Goal: Information Seeking & Learning: Learn about a topic

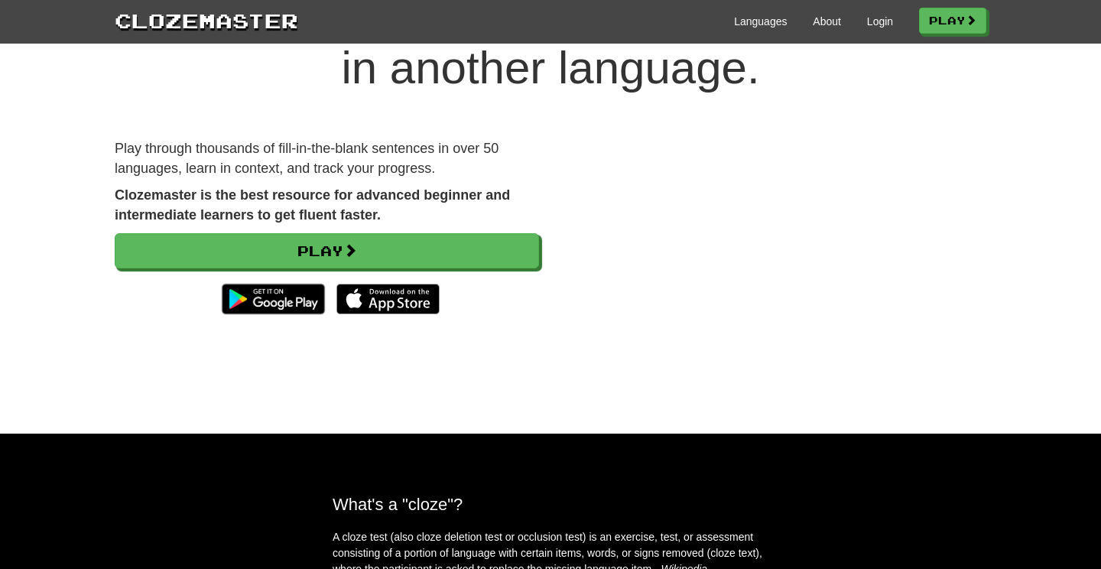
scroll to position [101, 0]
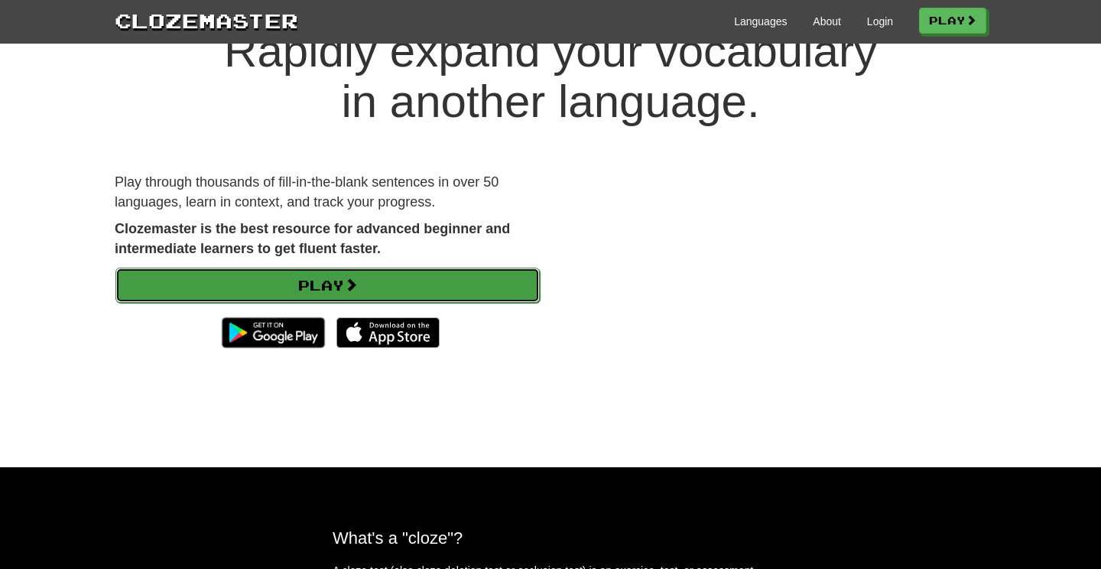
click at [477, 288] on link "Play" at bounding box center [327, 285] width 424 height 35
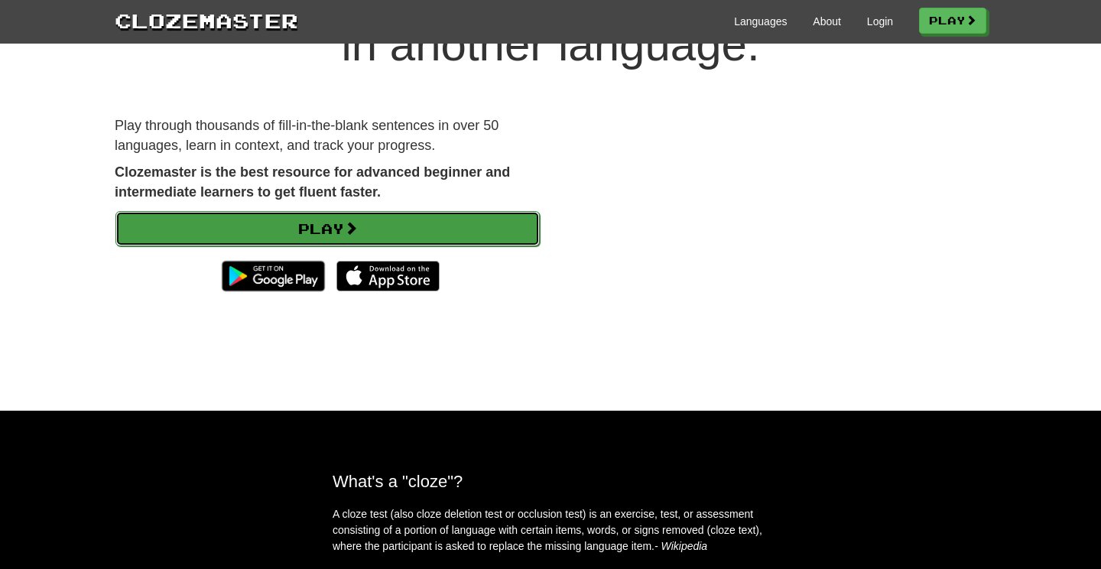
scroll to position [130, 0]
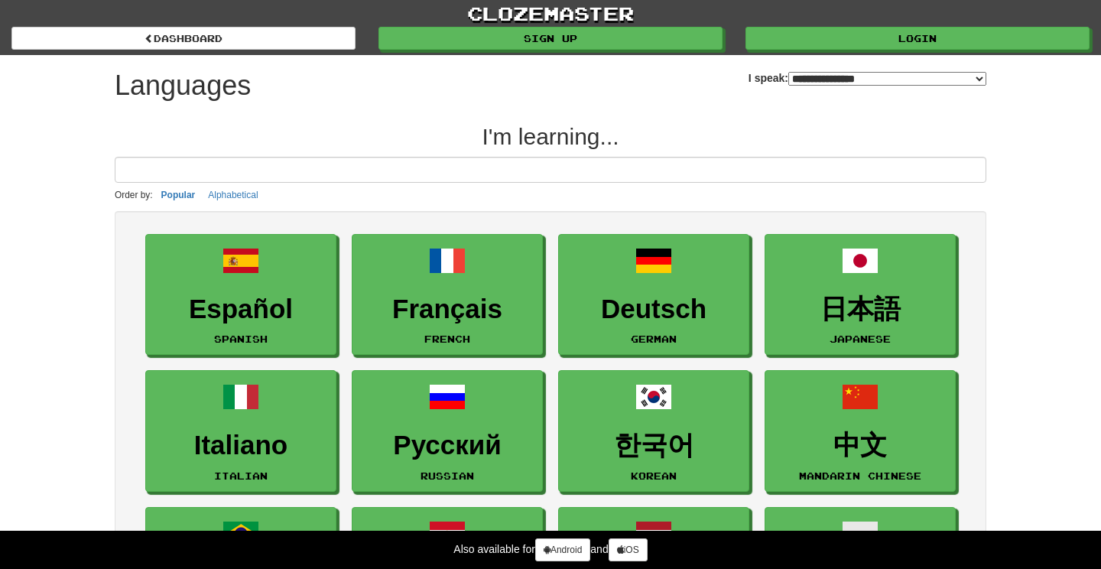
select select "*******"
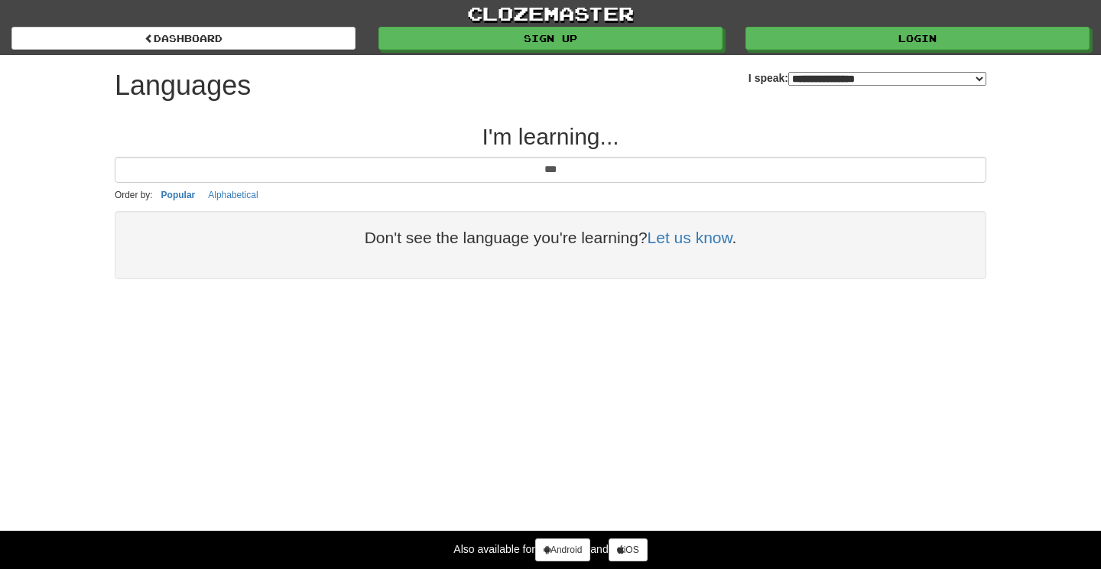
type input "*****"
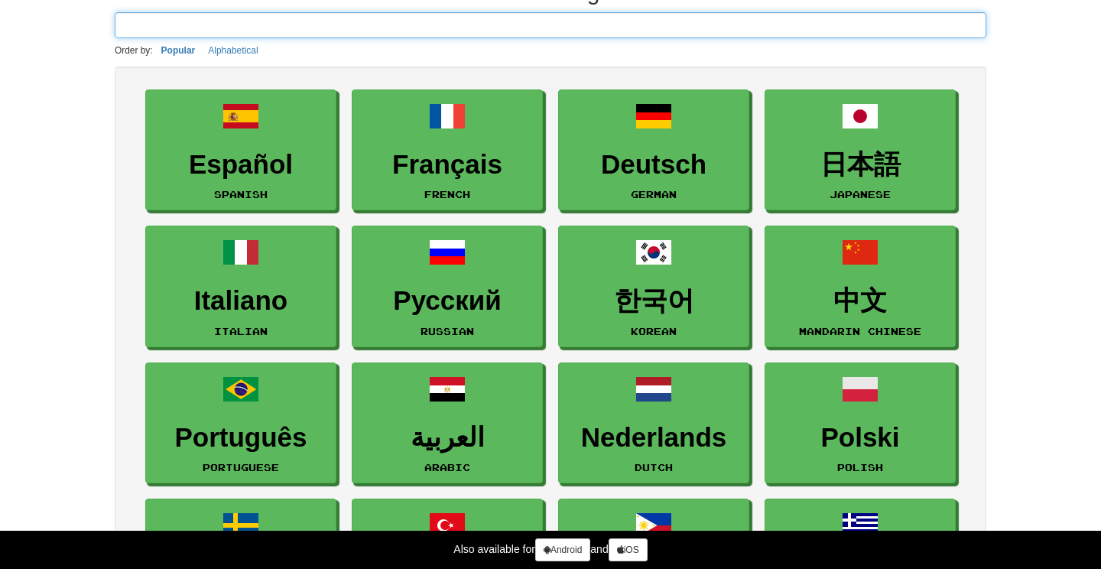
scroll to position [138, 0]
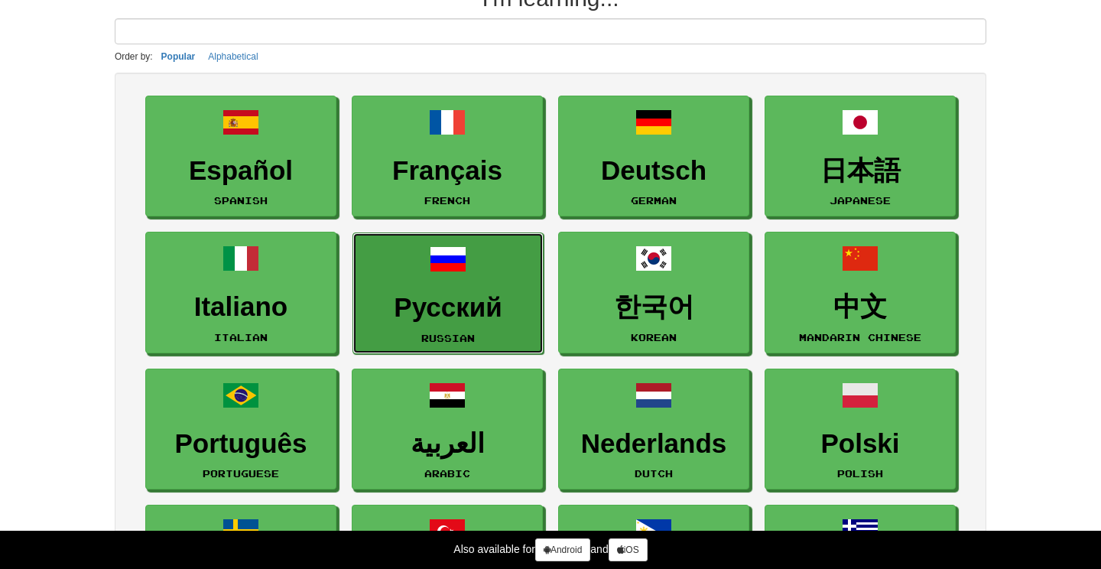
click at [482, 304] on h3 "Русский" at bounding box center [448, 308] width 174 height 30
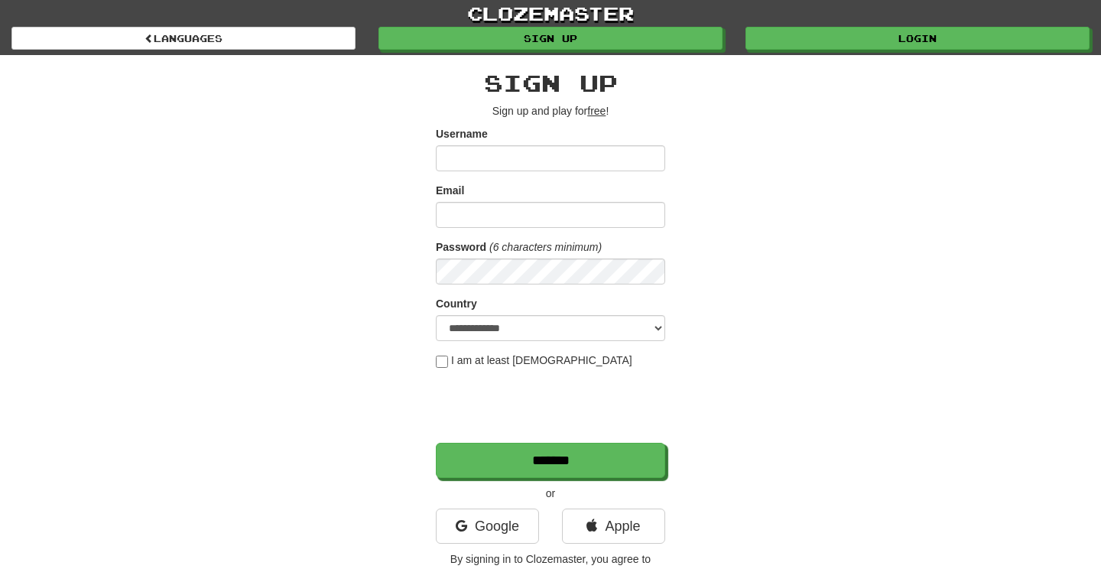
click at [498, 359] on label "I am at least 16 years old" at bounding box center [534, 360] width 197 height 15
click at [534, 321] on select "**********" at bounding box center [550, 328] width 229 height 26
select select "**"
click at [681, 209] on div "**********" at bounding box center [550, 322] width 895 height 535
click at [625, 164] on input "Username" at bounding box center [550, 158] width 229 height 26
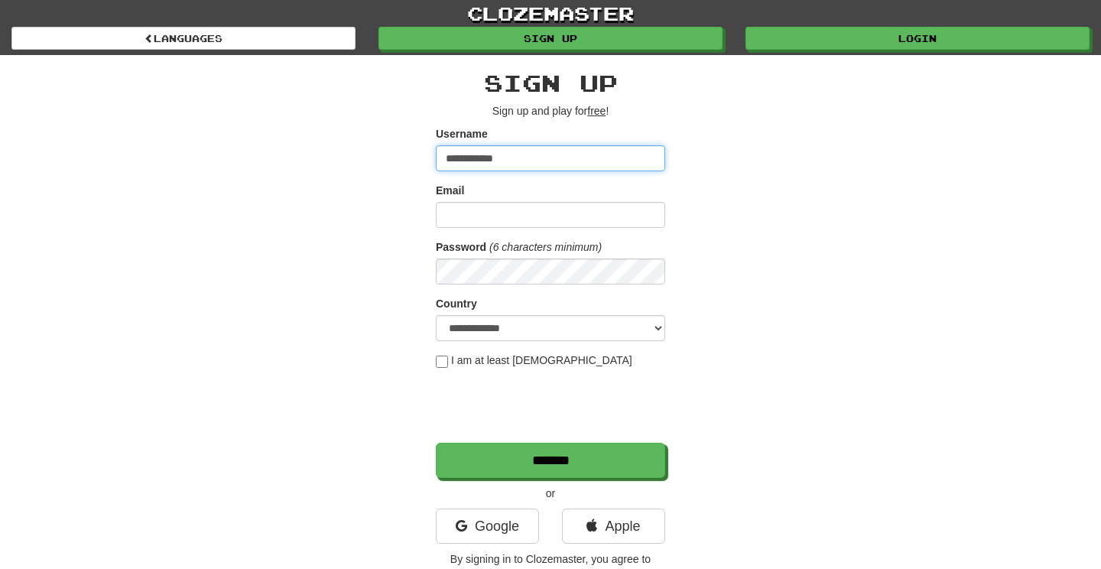
type input "**********"
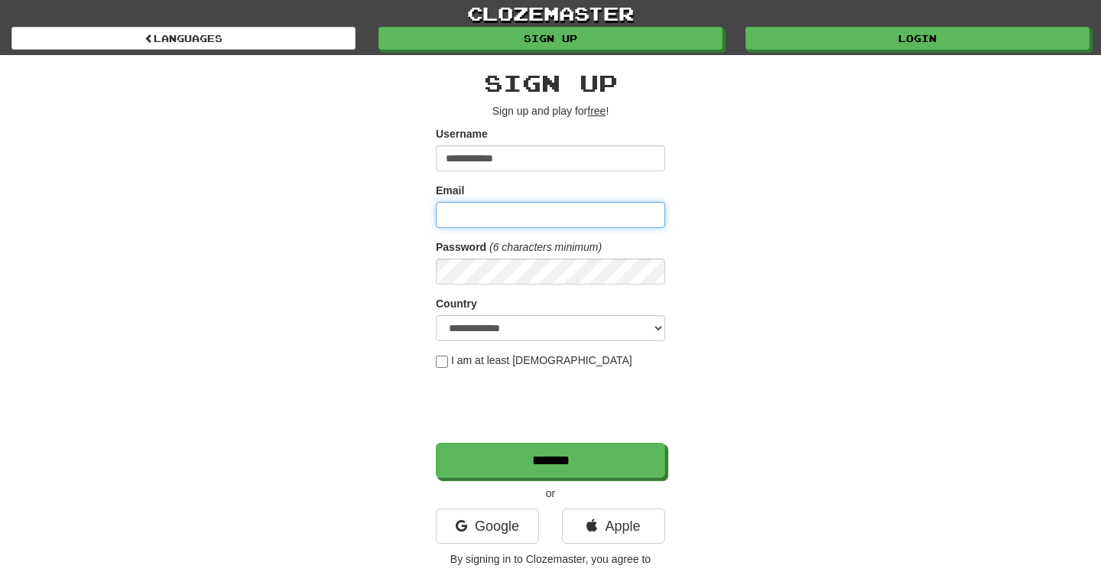
click at [533, 210] on input "Email" at bounding box center [550, 215] width 229 height 26
type input "**********"
click at [612, 287] on form "**********" at bounding box center [550, 302] width 229 height 352
click at [779, 473] on div "**********" at bounding box center [550, 322] width 895 height 535
click at [747, 274] on div "**********" at bounding box center [550, 322] width 895 height 535
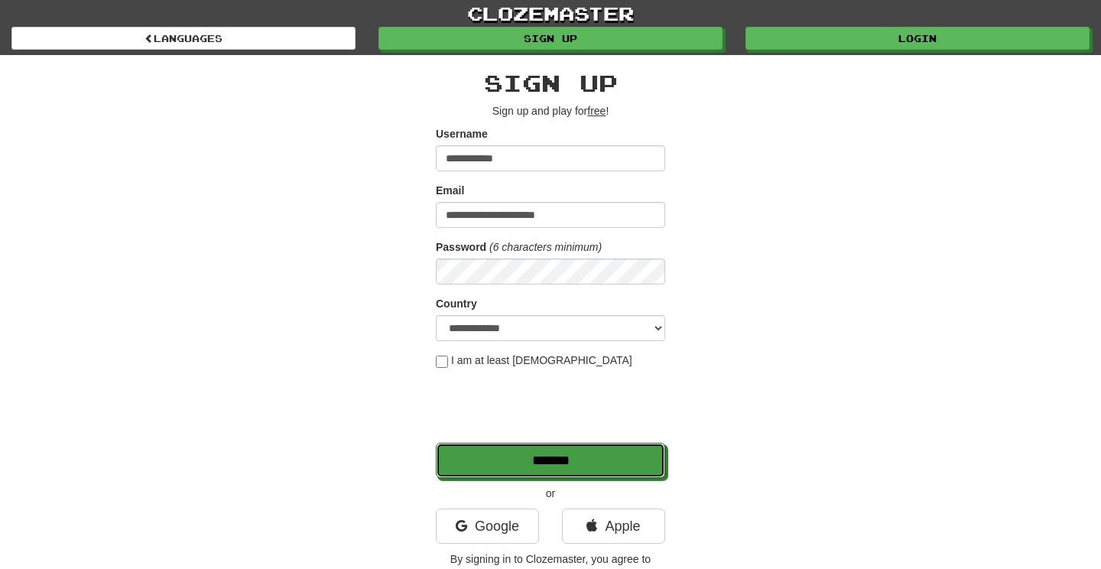
click at [610, 464] on input "*******" at bounding box center [550, 460] width 229 height 35
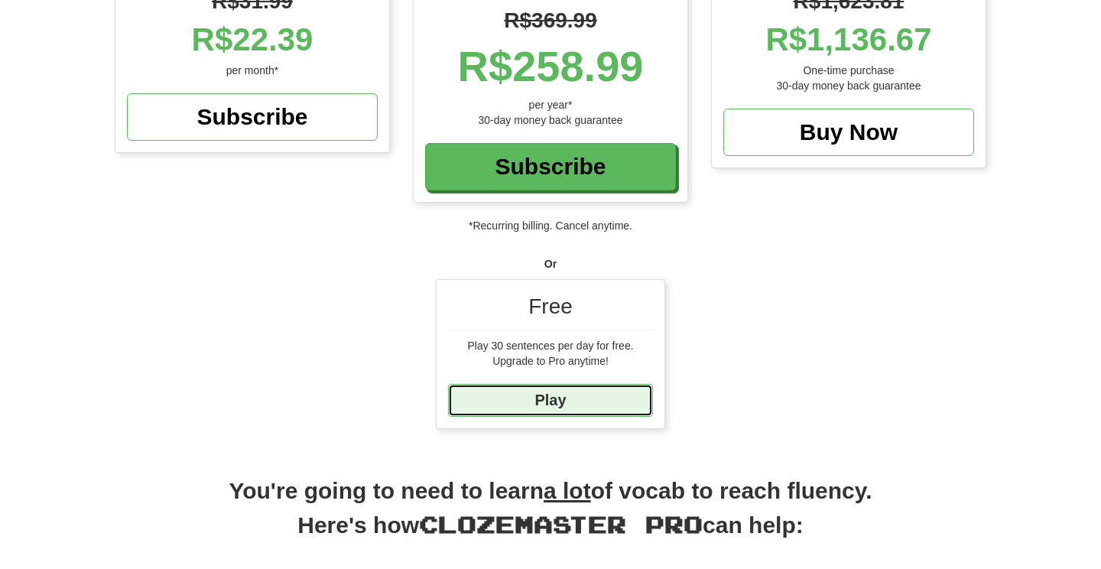
click at [602, 408] on link "Play" at bounding box center [550, 400] width 205 height 33
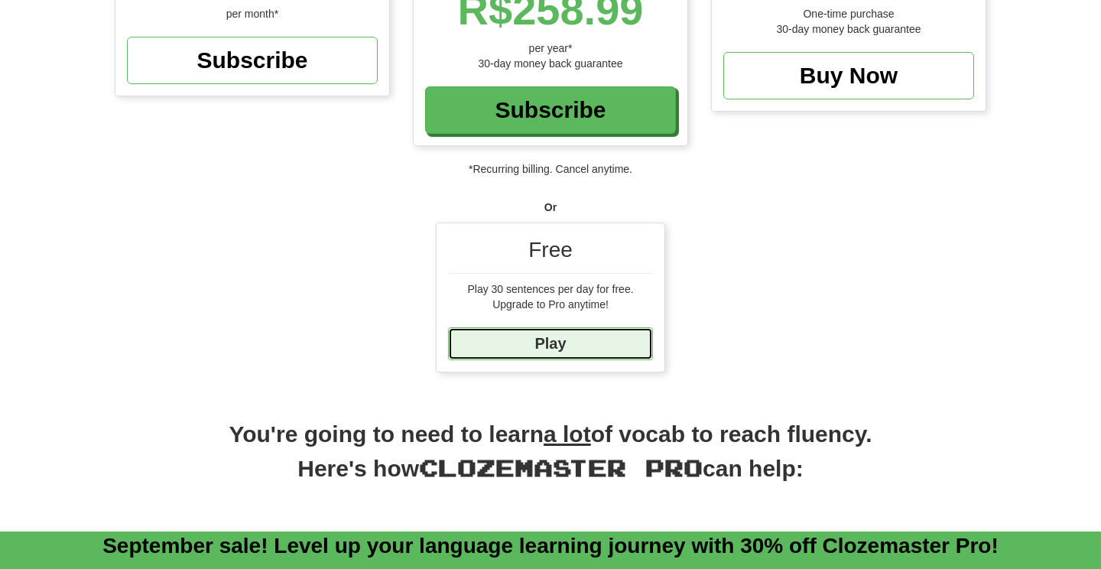
scroll to position [355, 0]
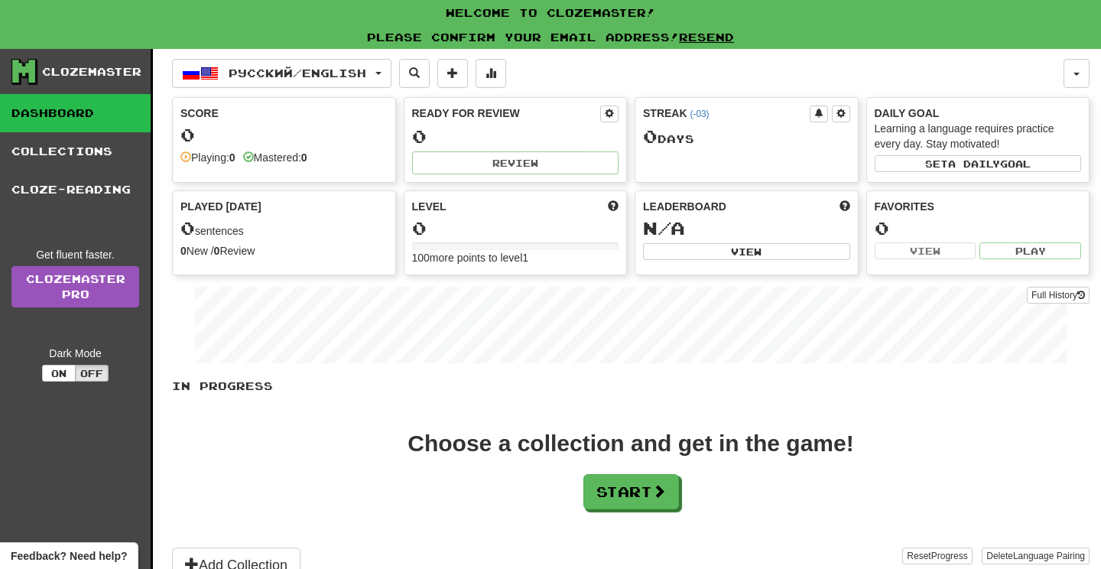
click at [716, 422] on div "In Progress Choose a collection and get in the game! Start Add Collection Reset…" at bounding box center [631, 481] width 918 height 204
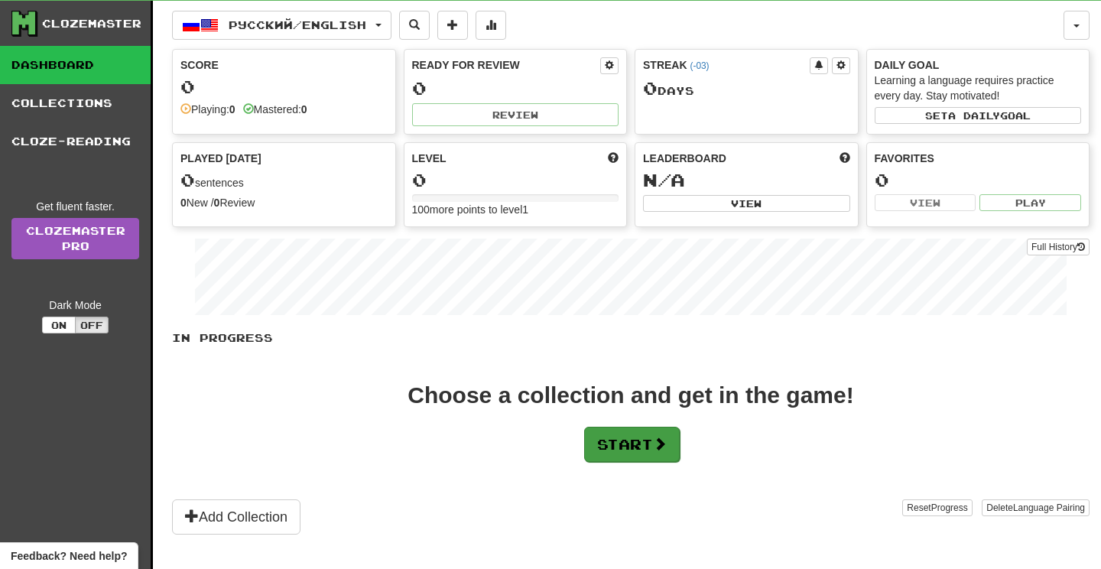
scroll to position [48, 0]
click at [650, 444] on button "Start" at bounding box center [632, 444] width 96 height 35
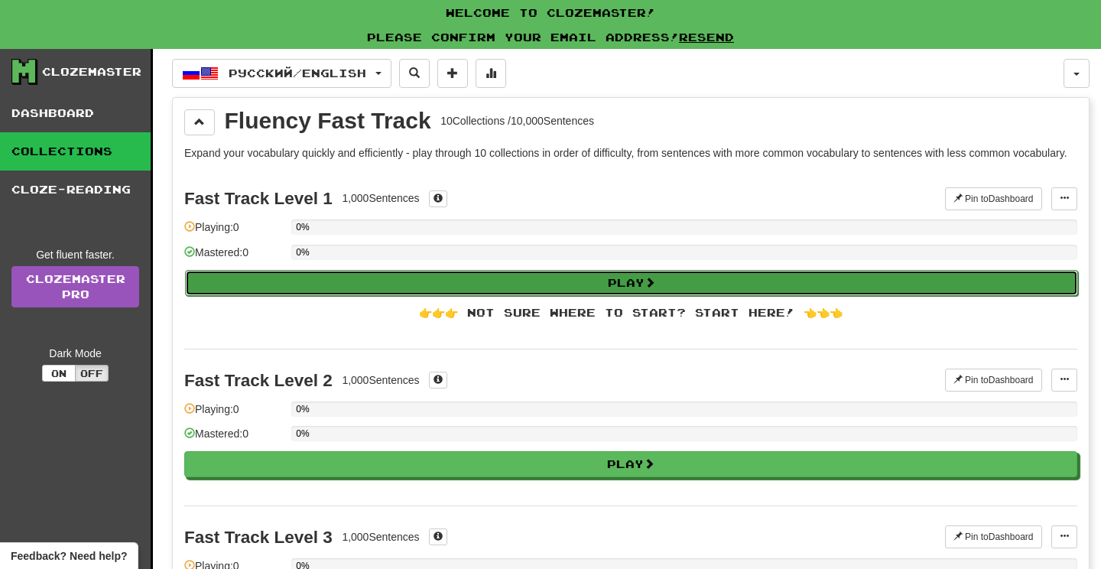
click at [630, 286] on button "Play" at bounding box center [631, 283] width 893 height 26
select select "**"
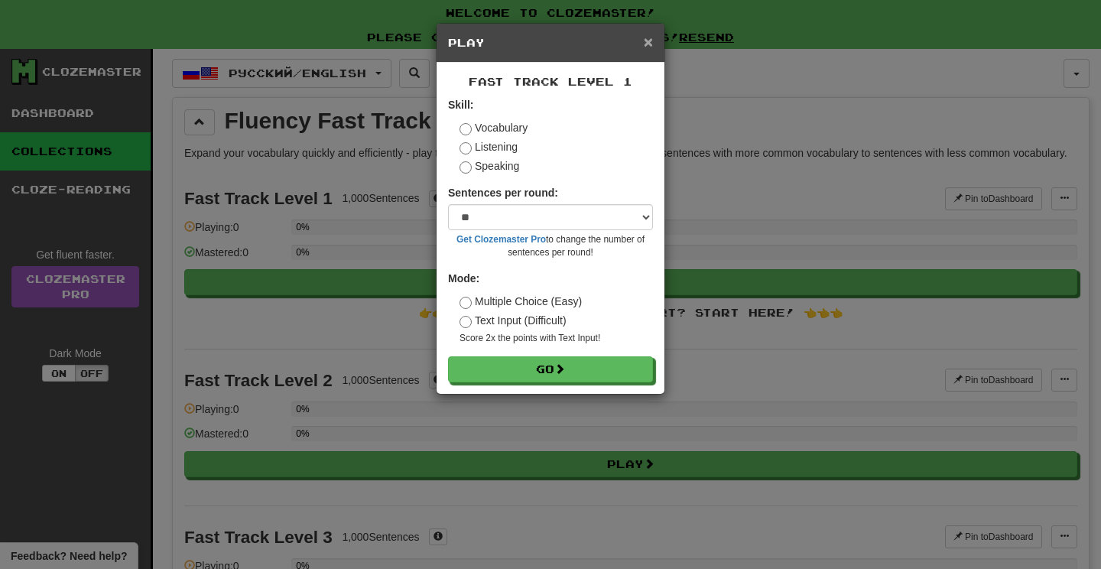
click at [649, 41] on span "×" at bounding box center [648, 42] width 9 height 18
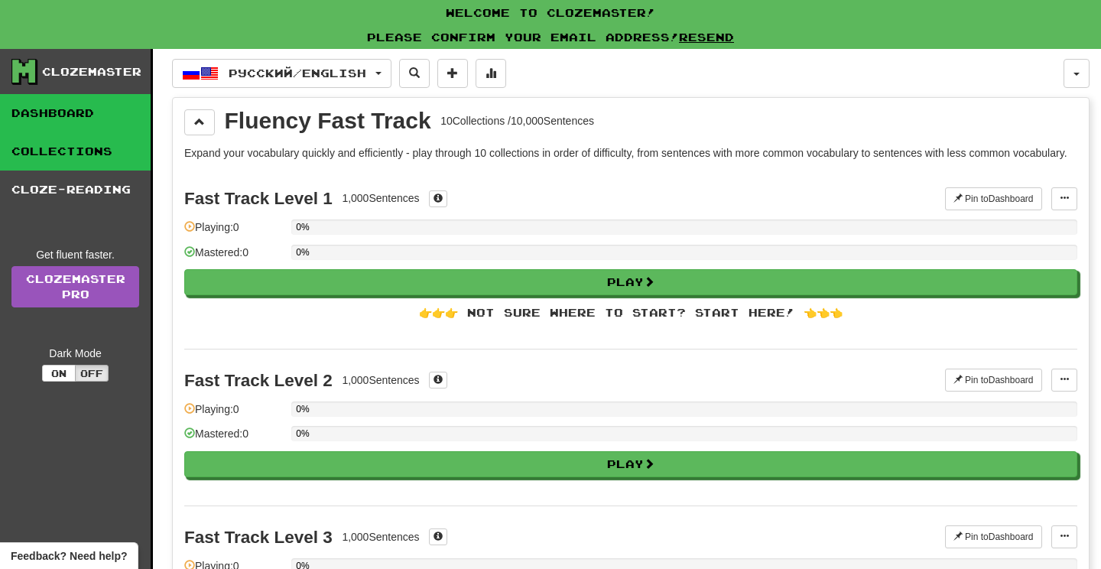
click at [22, 108] on link "Dashboard" at bounding box center [75, 113] width 151 height 38
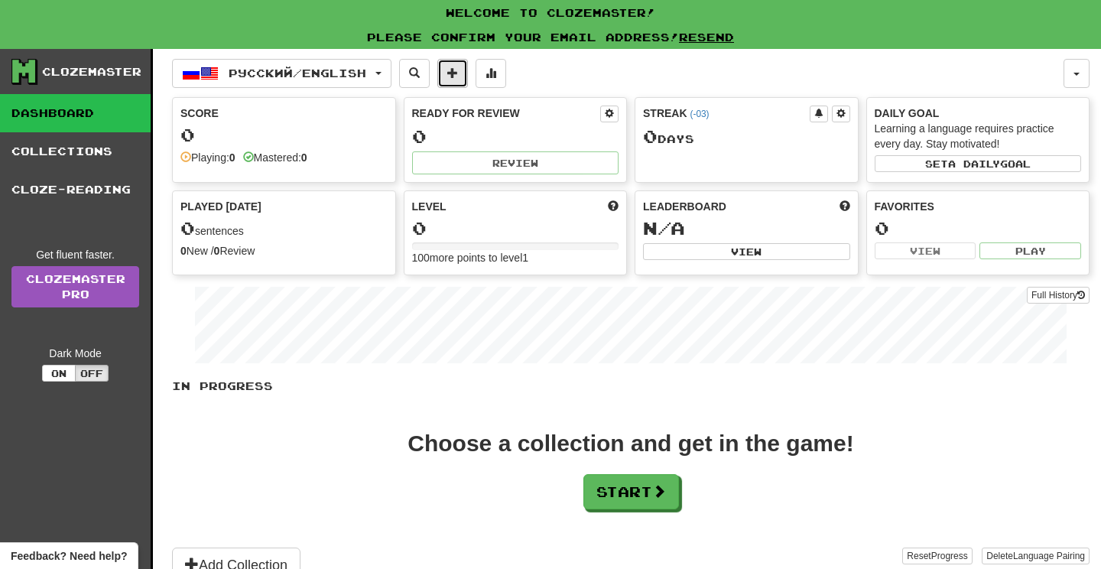
click at [458, 77] on span at bounding box center [452, 72] width 11 height 11
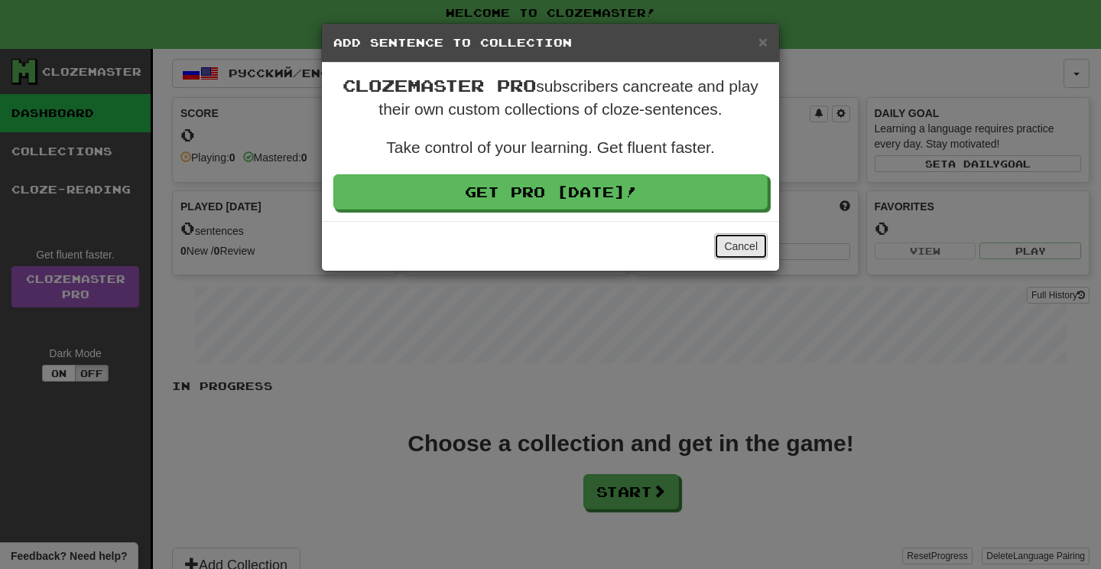
click at [743, 242] on button "Cancel" at bounding box center [741, 246] width 54 height 26
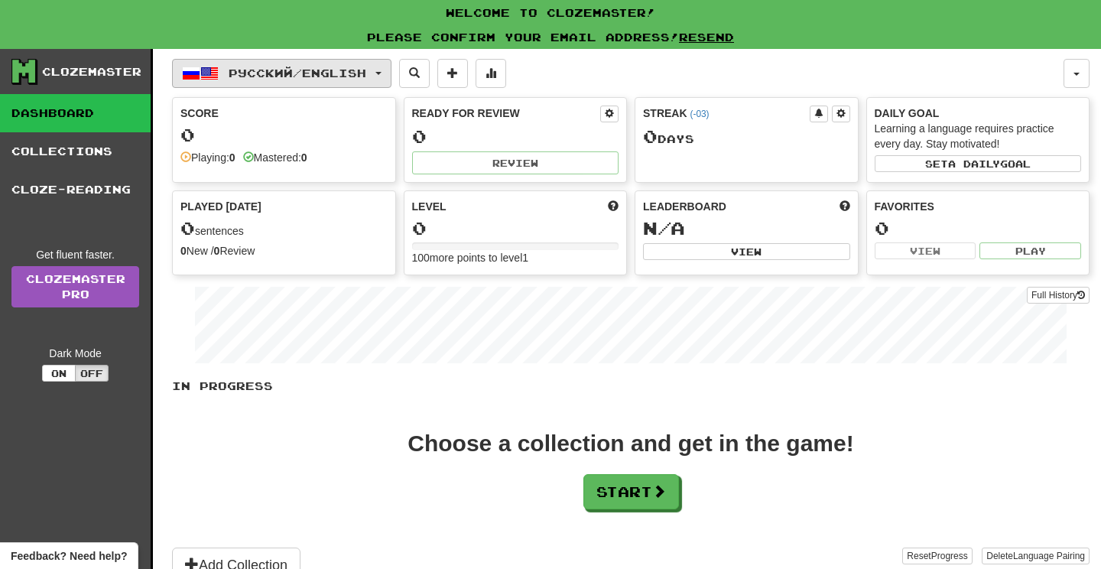
click at [366, 77] on span "Русский / English" at bounding box center [298, 73] width 138 height 13
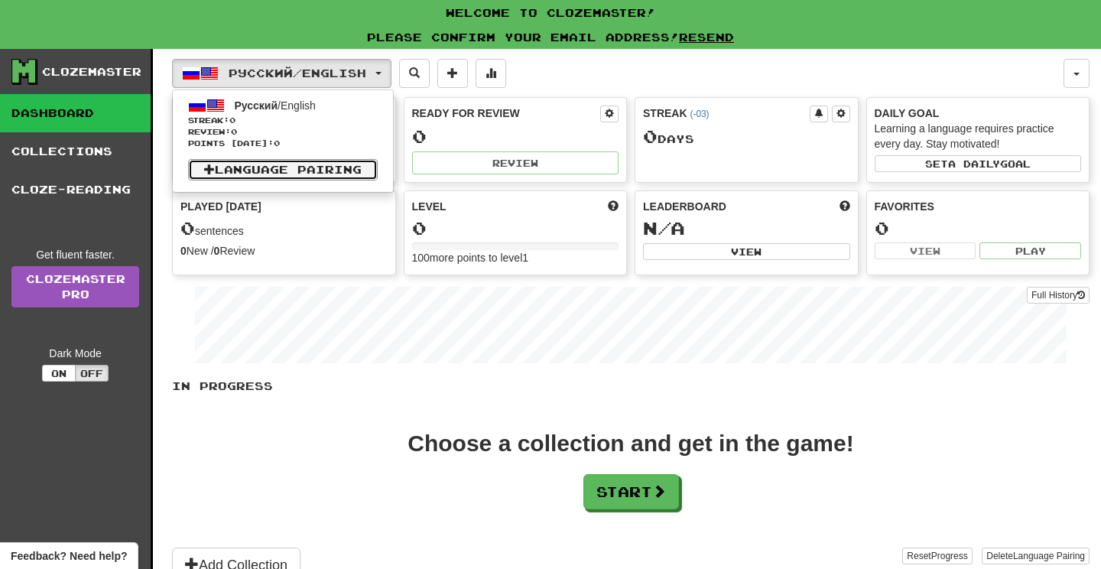
click at [357, 166] on link "Language Pairing" at bounding box center [283, 169] width 190 height 21
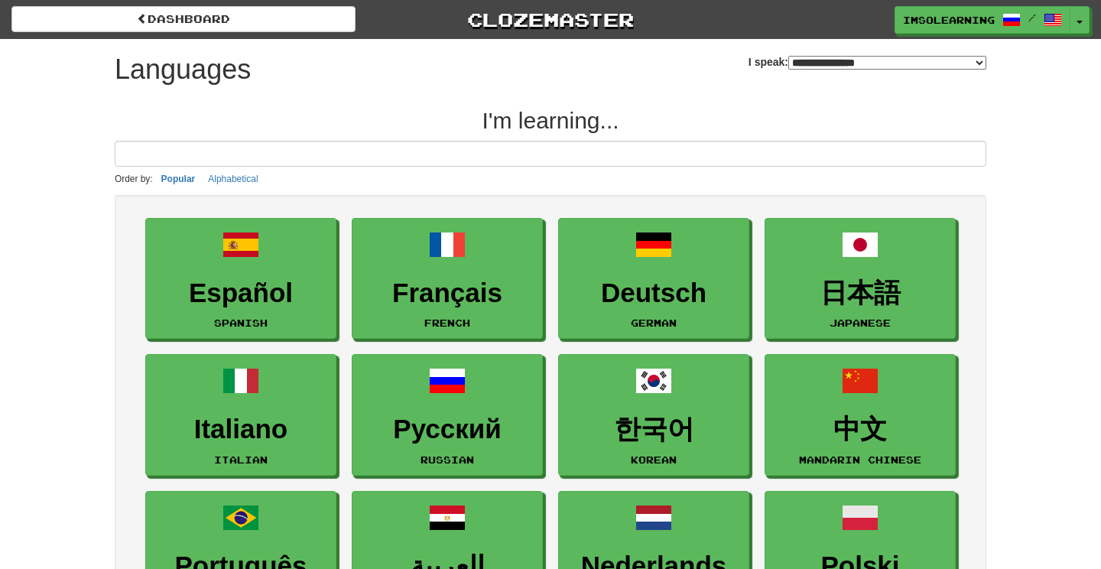
select select "*******"
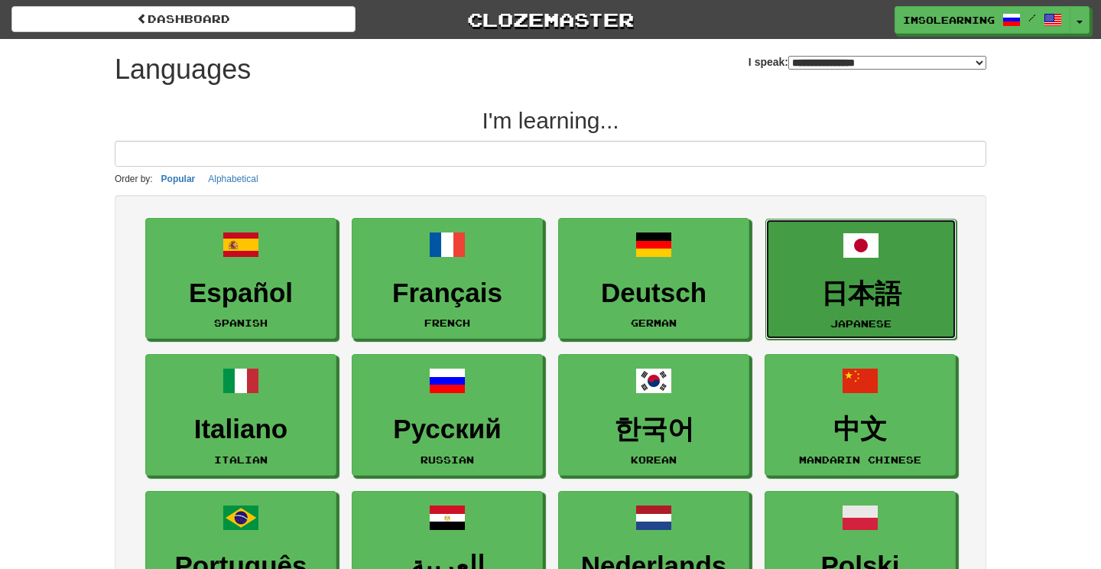
click at [893, 275] on link "日本語 Japanese" at bounding box center [861, 280] width 191 height 122
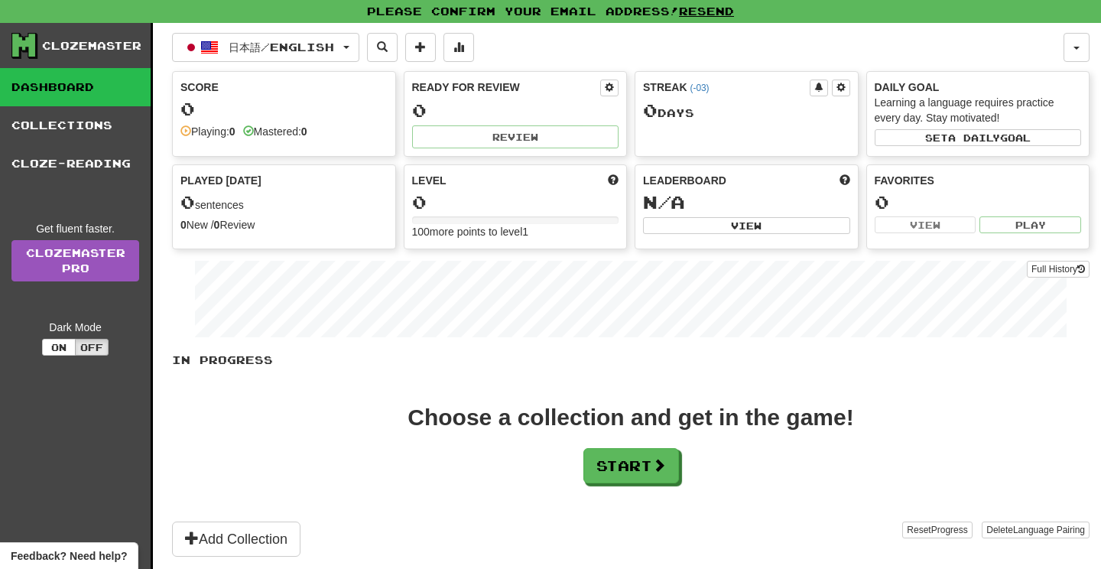
scroll to position [28, 0]
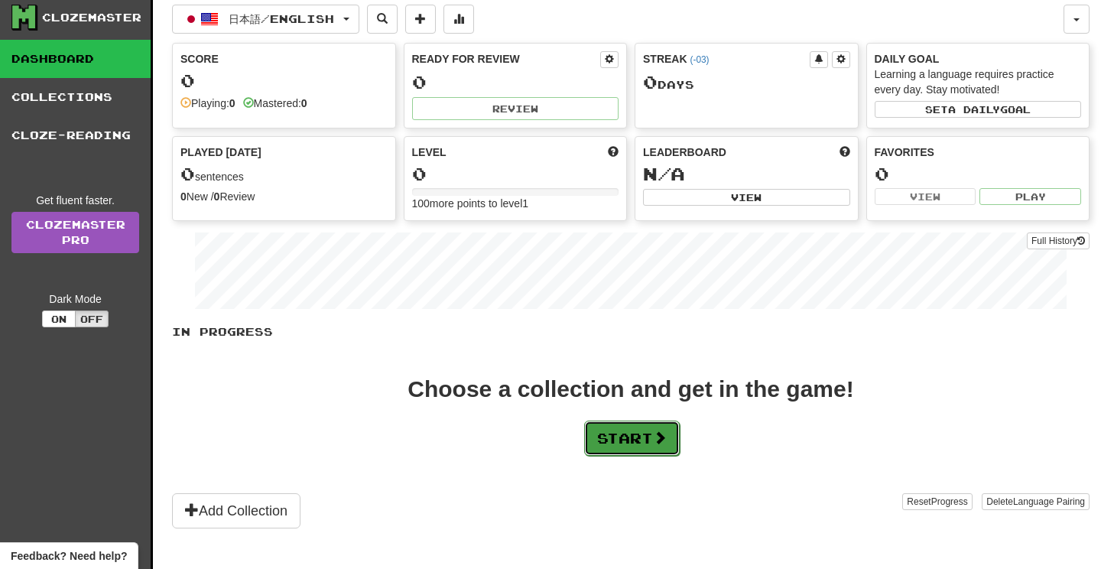
click at [633, 445] on button "Start" at bounding box center [632, 438] width 96 height 35
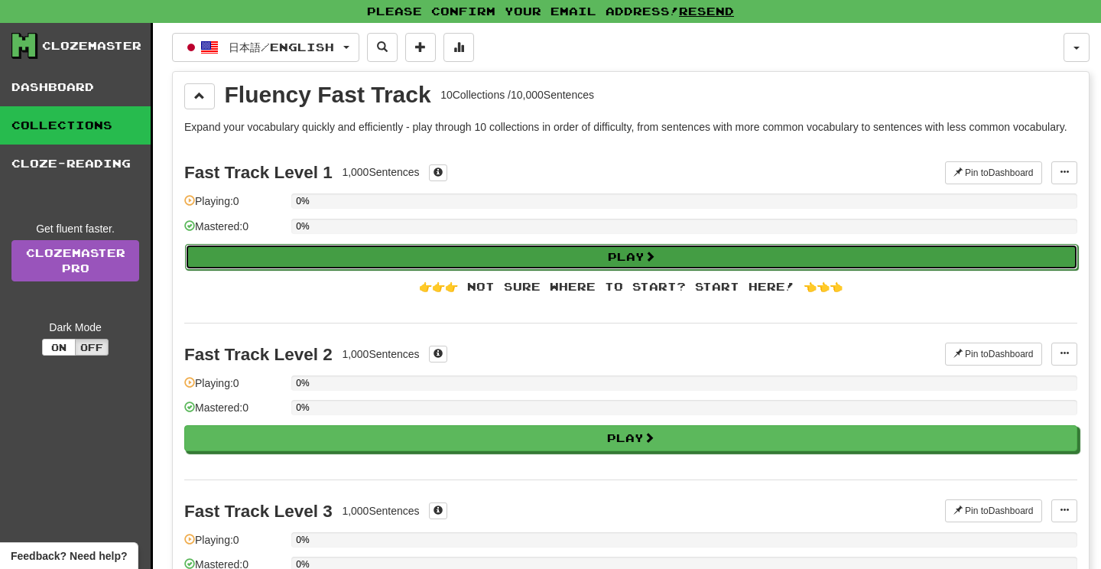
click at [649, 260] on span at bounding box center [650, 256] width 11 height 11
select select "**"
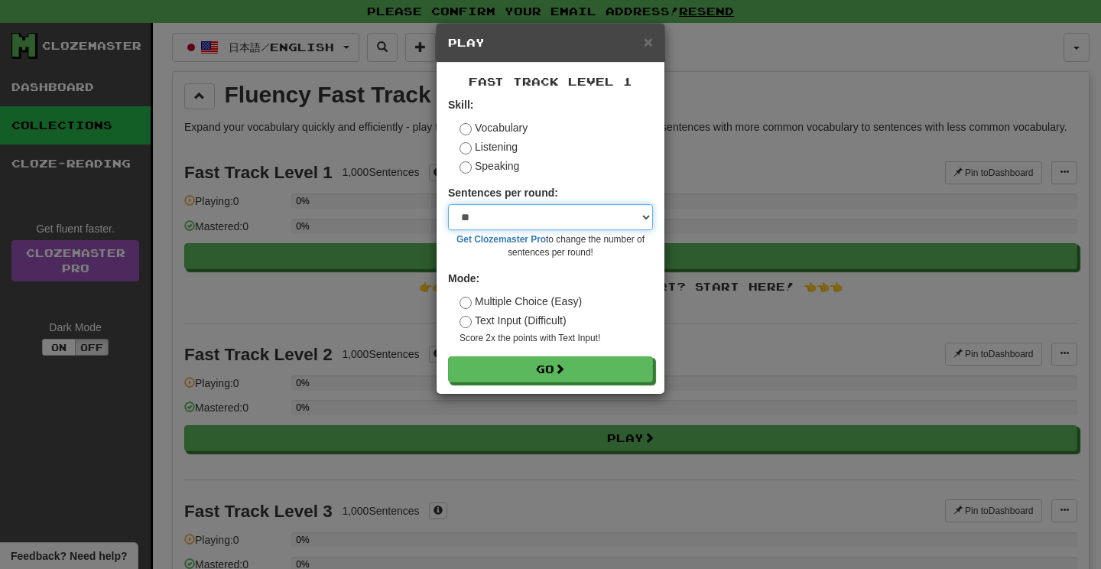
click at [613, 223] on select "* ** ** ** ** ** *** ********" at bounding box center [550, 217] width 205 height 26
click at [619, 218] on select "* ** ** ** ** ** *** ********" at bounding box center [550, 217] width 205 height 26
click at [626, 207] on select "* ** ** ** ** ** *** ********" at bounding box center [550, 217] width 205 height 26
click at [626, 201] on div "Sentences per round: * ** ** ** ** ** *** ******** Get Clozemaster Pro to chang…" at bounding box center [550, 222] width 205 height 74
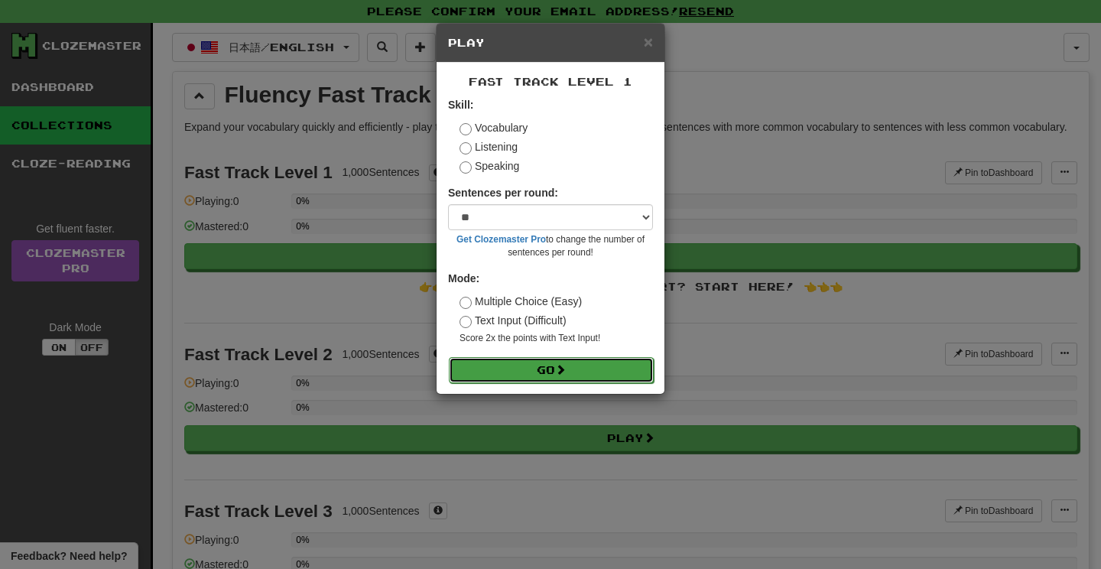
click at [611, 376] on button "Go" at bounding box center [551, 370] width 205 height 26
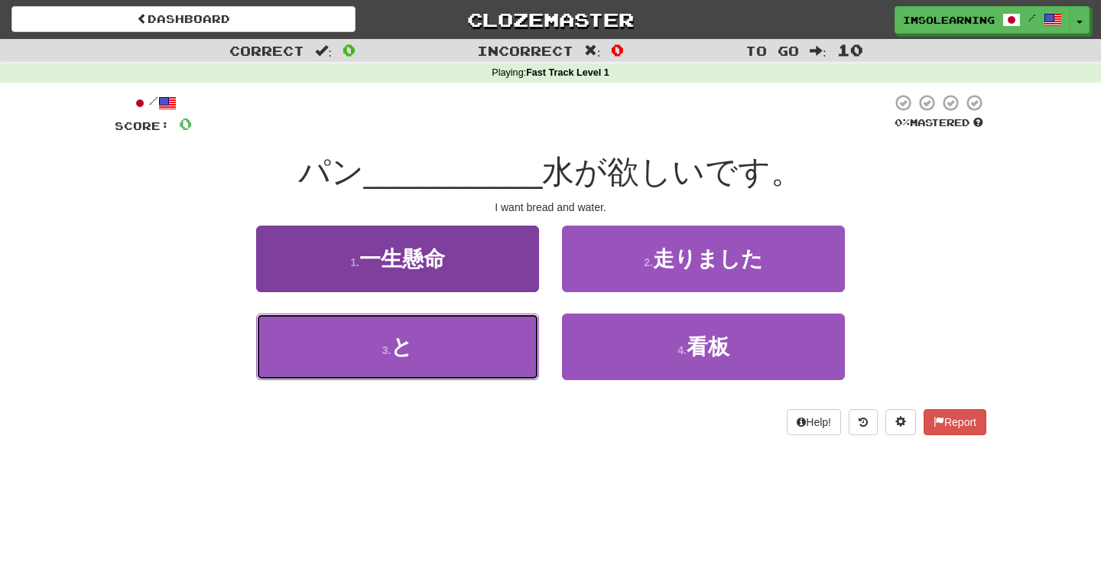
click at [494, 366] on button "3 . と" at bounding box center [397, 347] width 283 height 67
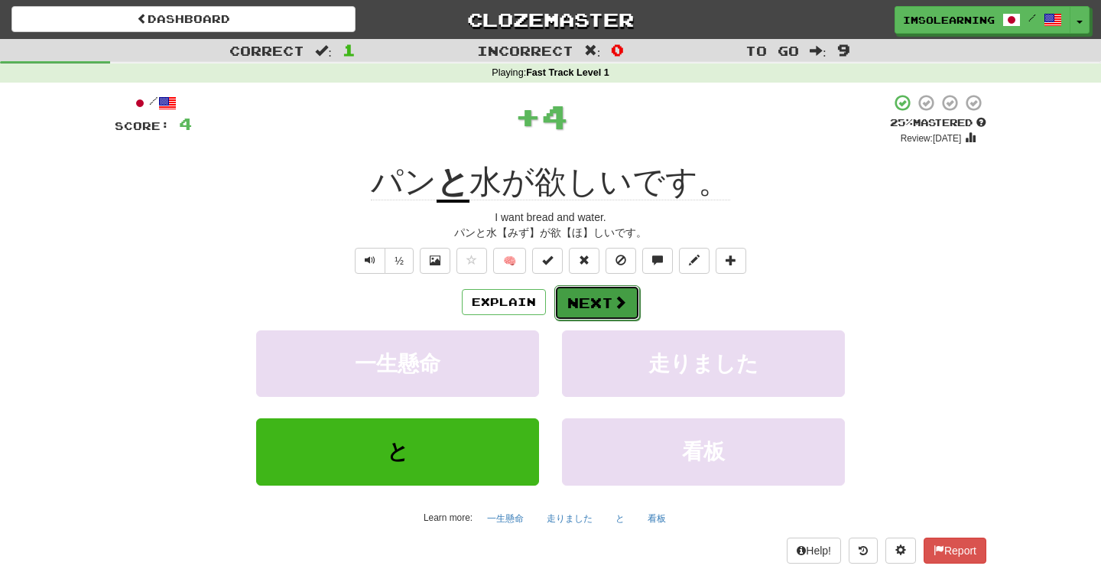
click at [602, 304] on button "Next" at bounding box center [598, 302] width 86 height 35
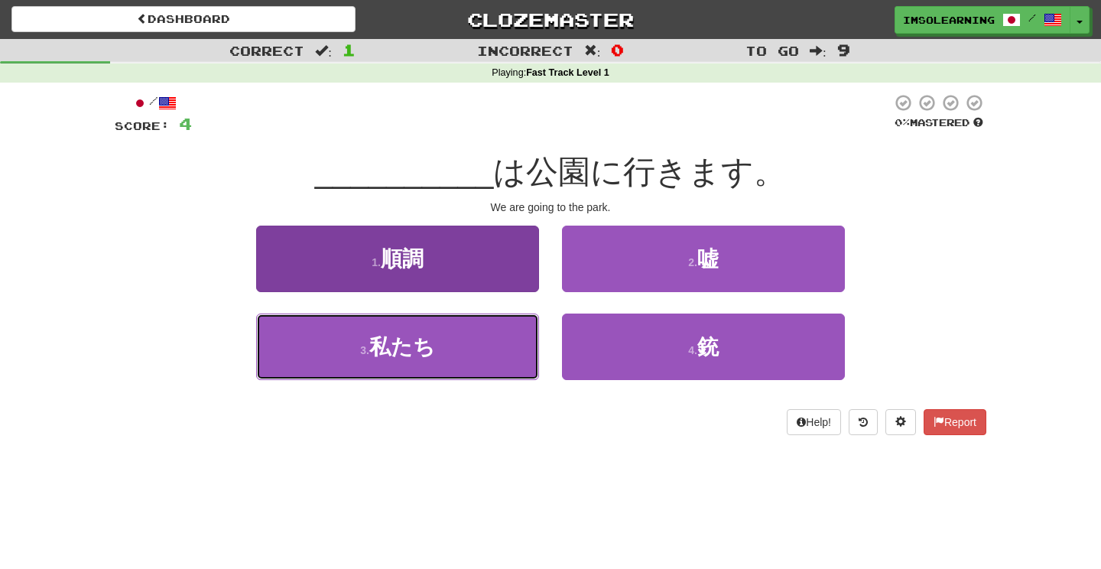
click at [476, 367] on button "3 . 私たち" at bounding box center [397, 347] width 283 height 67
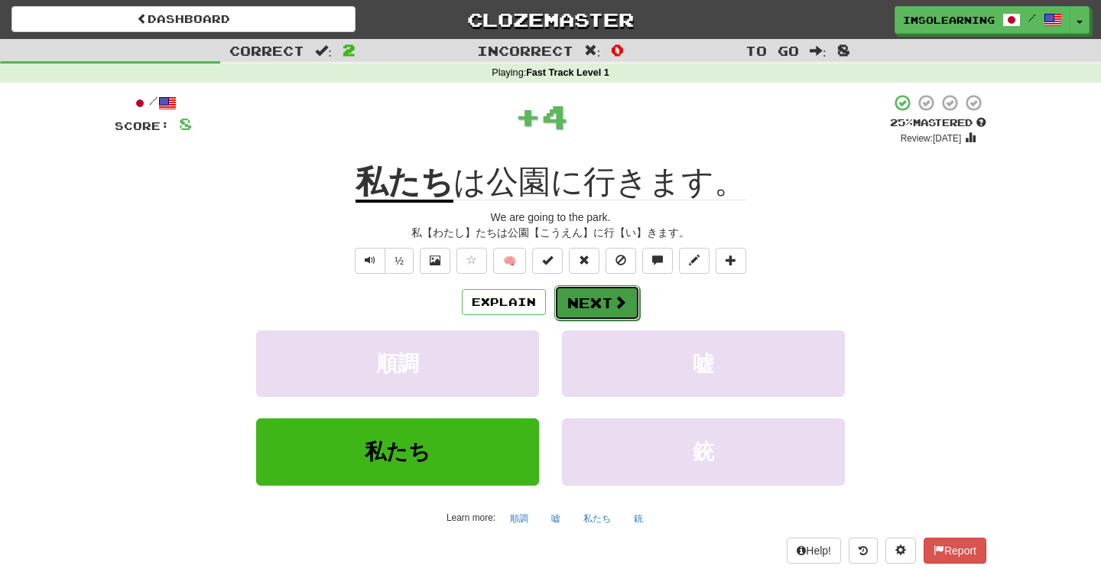
click at [595, 303] on button "Next" at bounding box center [598, 302] width 86 height 35
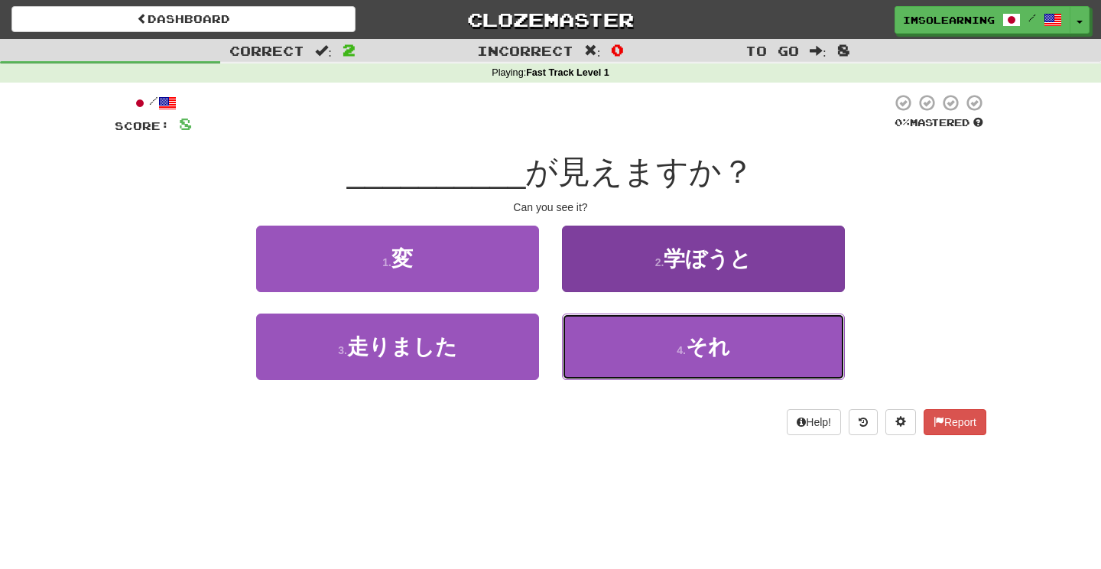
click at [586, 357] on button "4 . それ" at bounding box center [703, 347] width 283 height 67
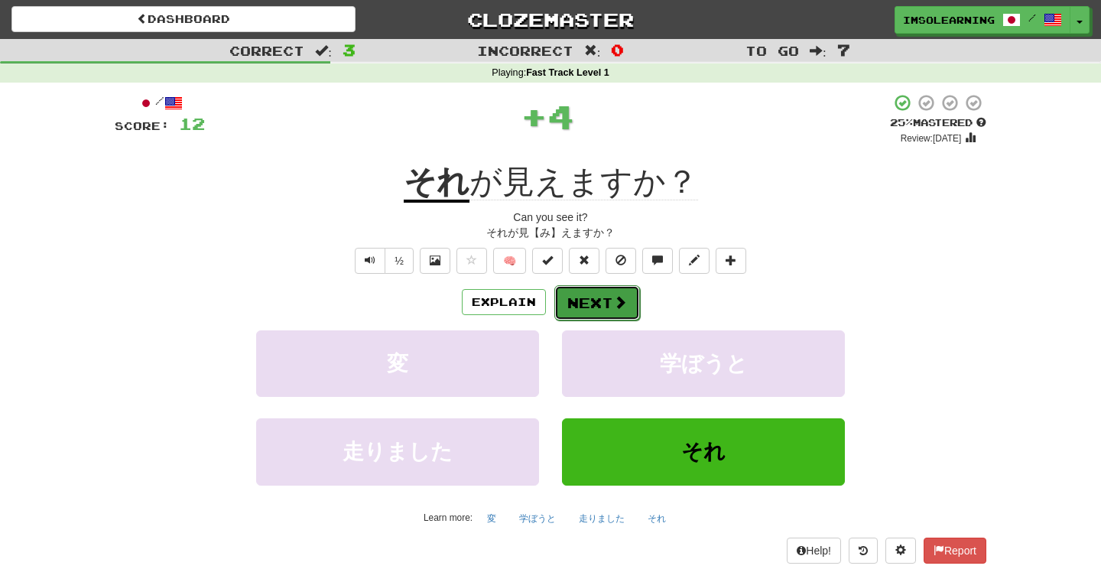
click at [604, 294] on button "Next" at bounding box center [598, 302] width 86 height 35
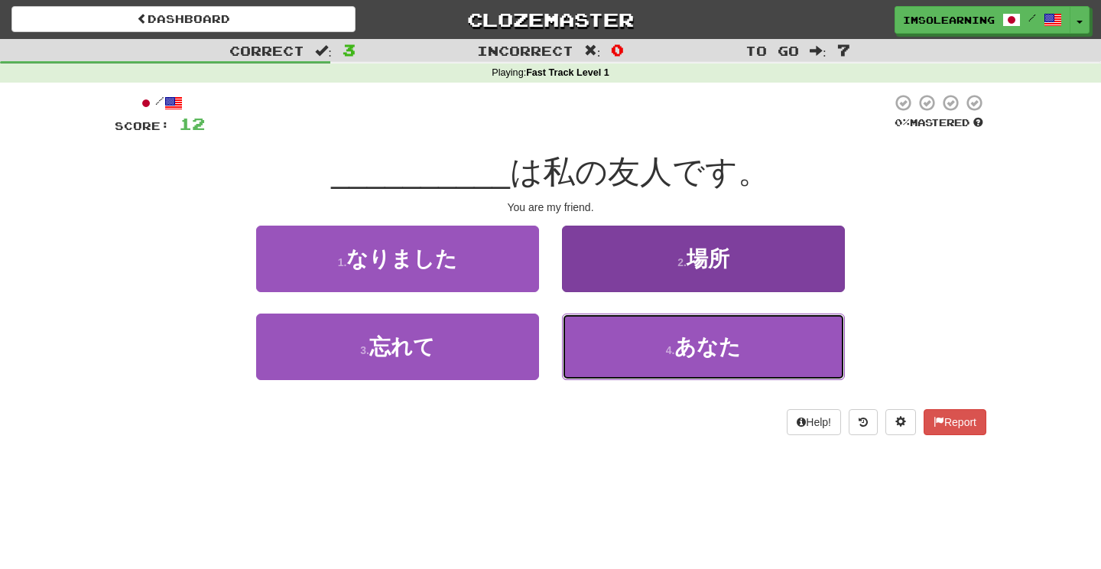
click at [602, 359] on button "4 . あなた" at bounding box center [703, 347] width 283 height 67
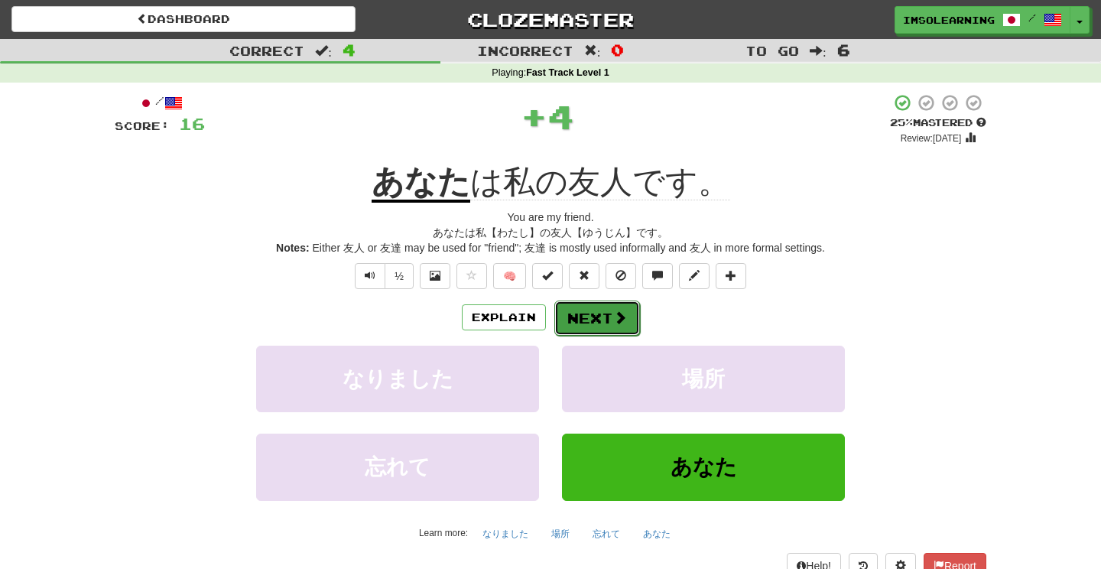
click at [611, 307] on button "Next" at bounding box center [598, 318] width 86 height 35
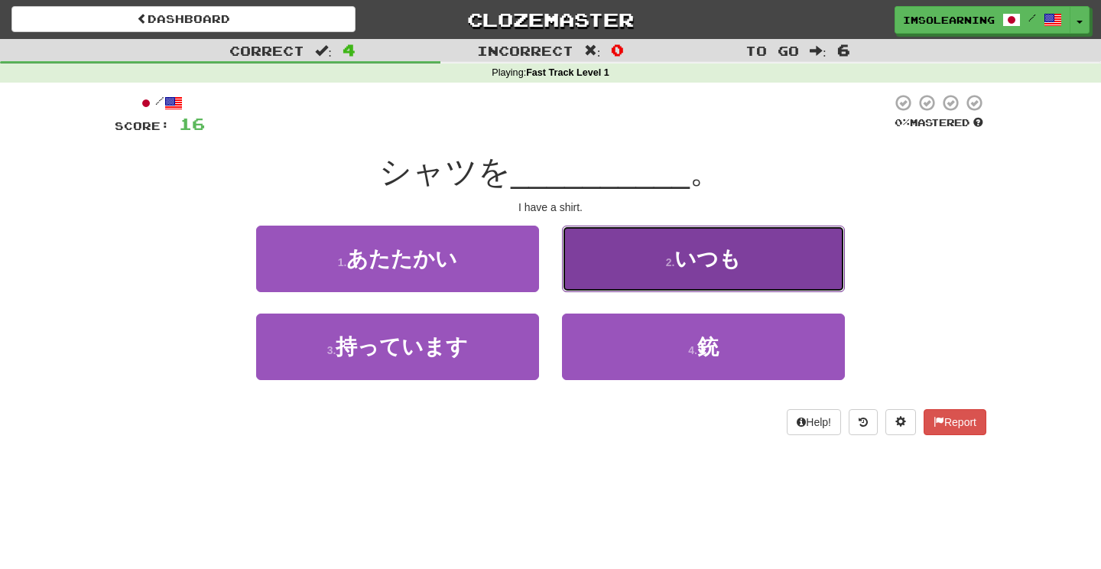
click at [581, 256] on button "2 . いつも" at bounding box center [703, 259] width 283 height 67
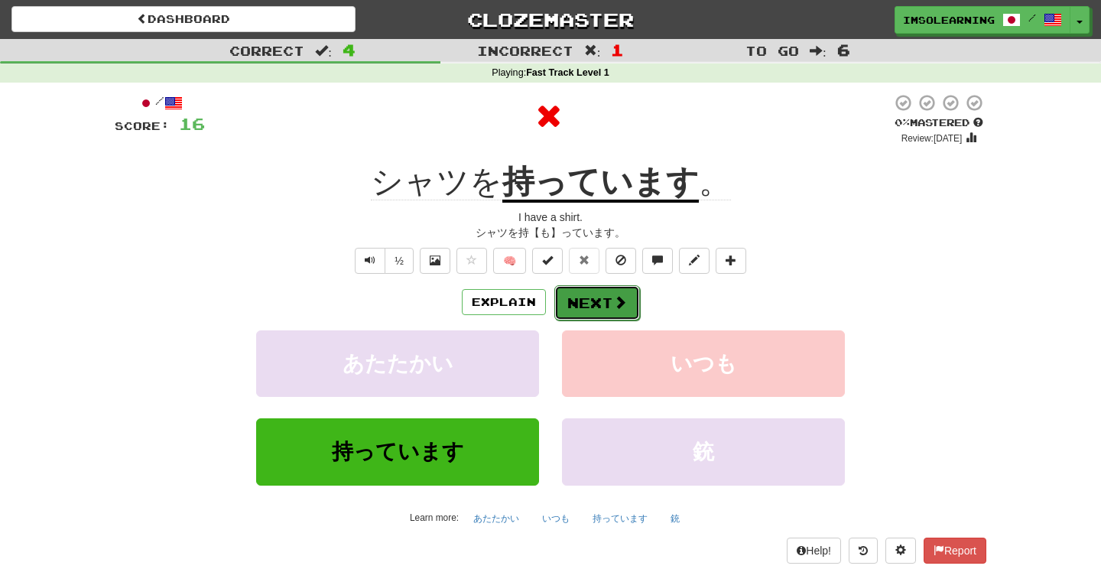
click at [590, 294] on button "Next" at bounding box center [598, 302] width 86 height 35
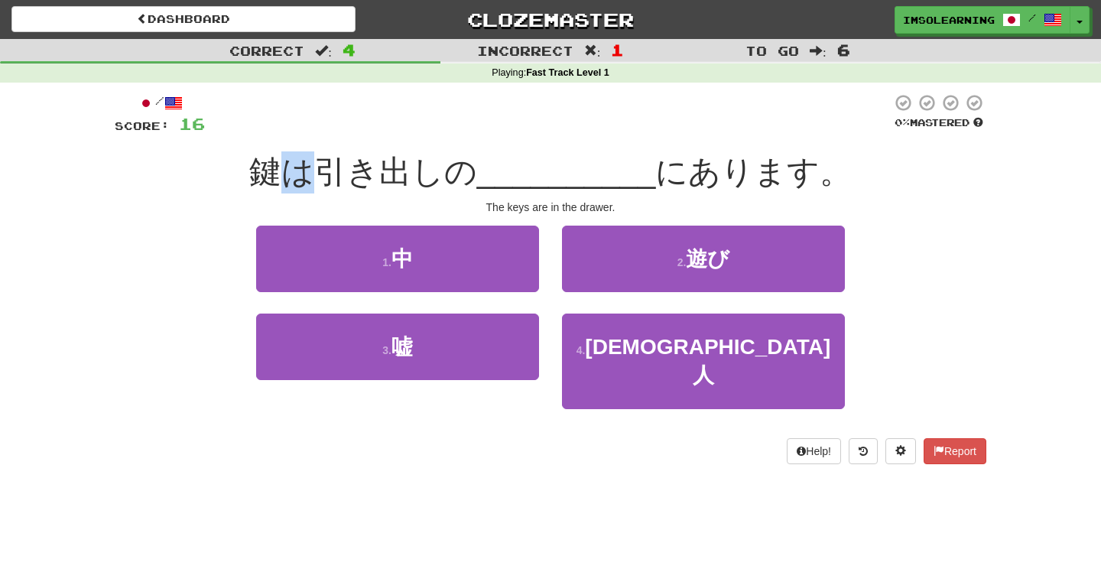
click at [318, 175] on span "鍵は引き出しの" at bounding box center [363, 172] width 228 height 36
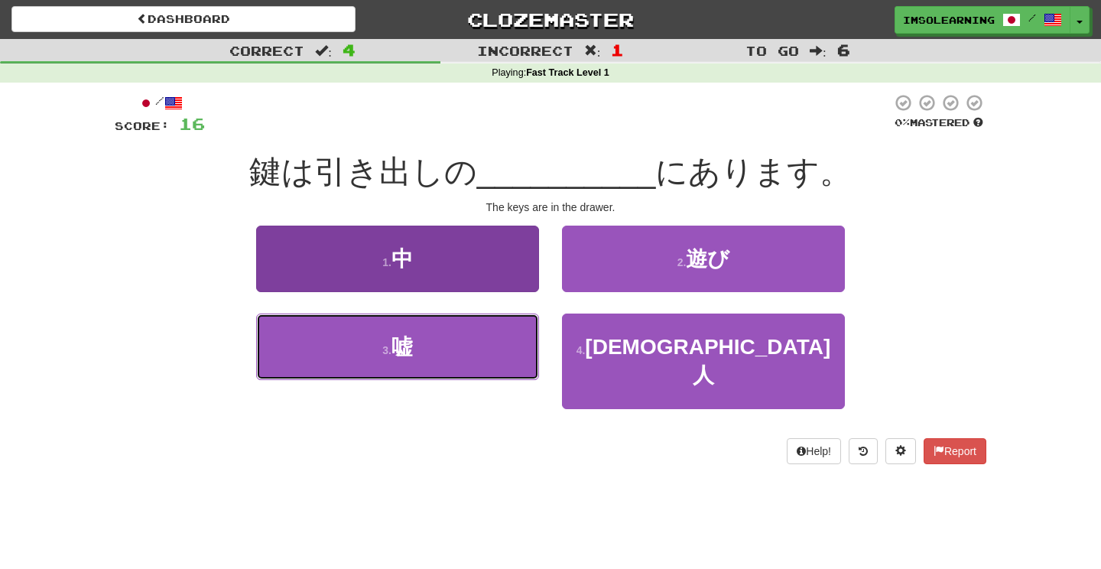
click at [454, 376] on button "3 . 嘘" at bounding box center [397, 347] width 283 height 67
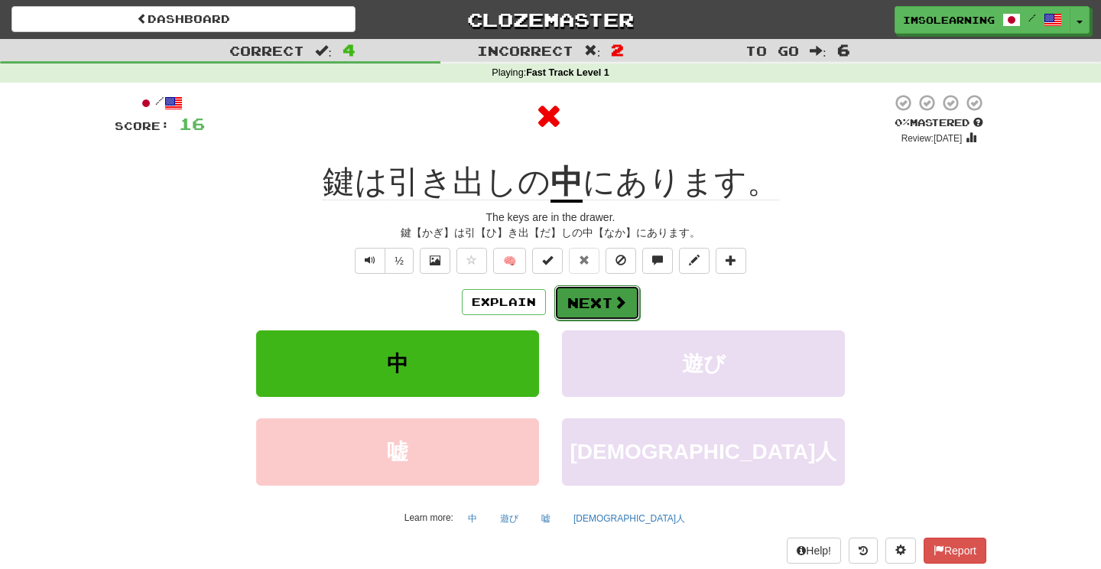
click at [568, 299] on button "Next" at bounding box center [598, 302] width 86 height 35
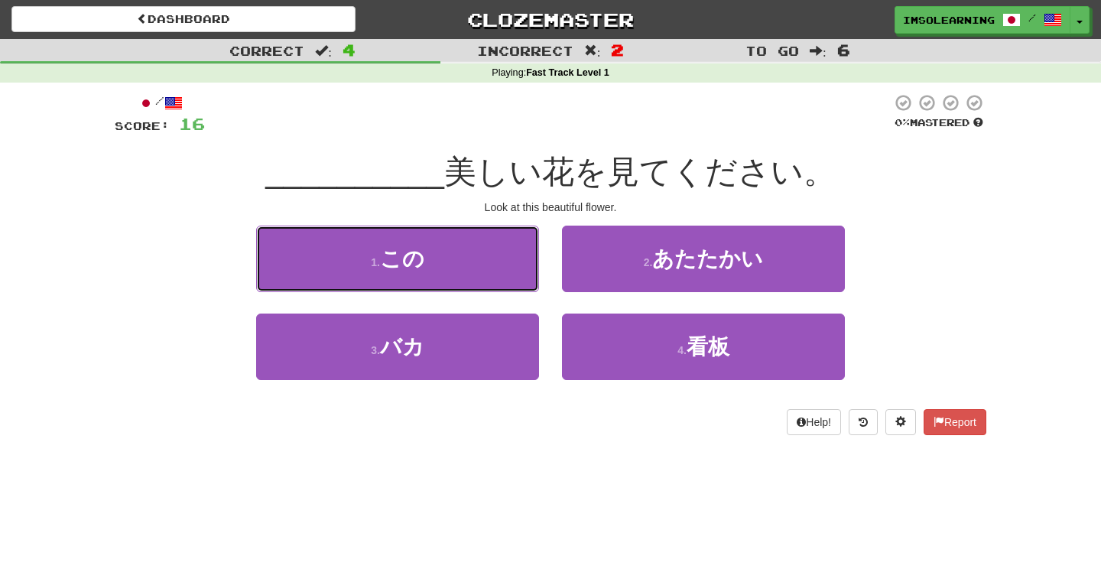
click at [499, 278] on button "1 . この" at bounding box center [397, 259] width 283 height 67
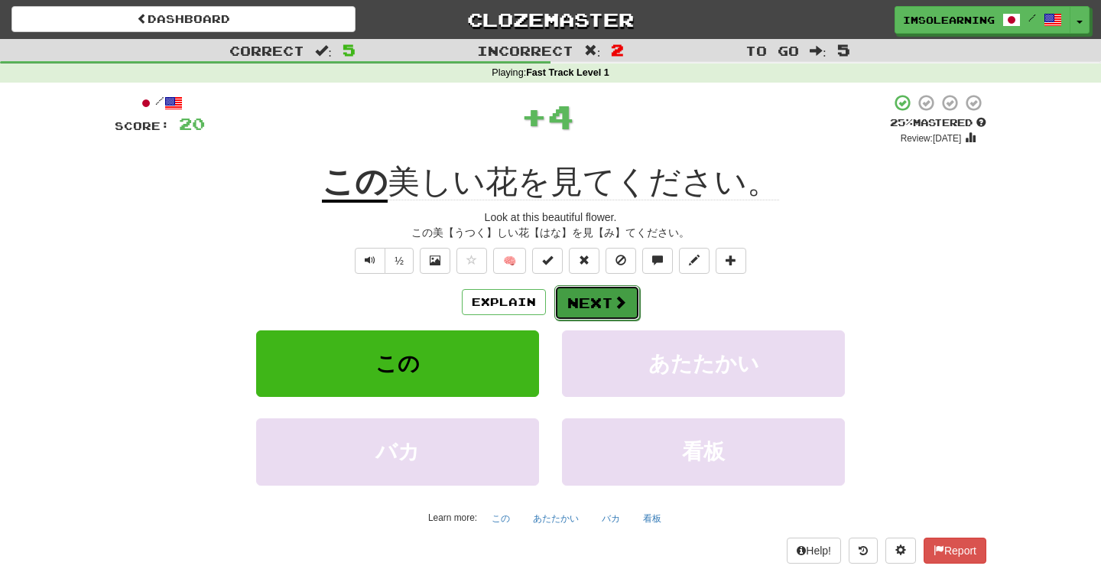
click at [577, 300] on button "Next" at bounding box center [598, 302] width 86 height 35
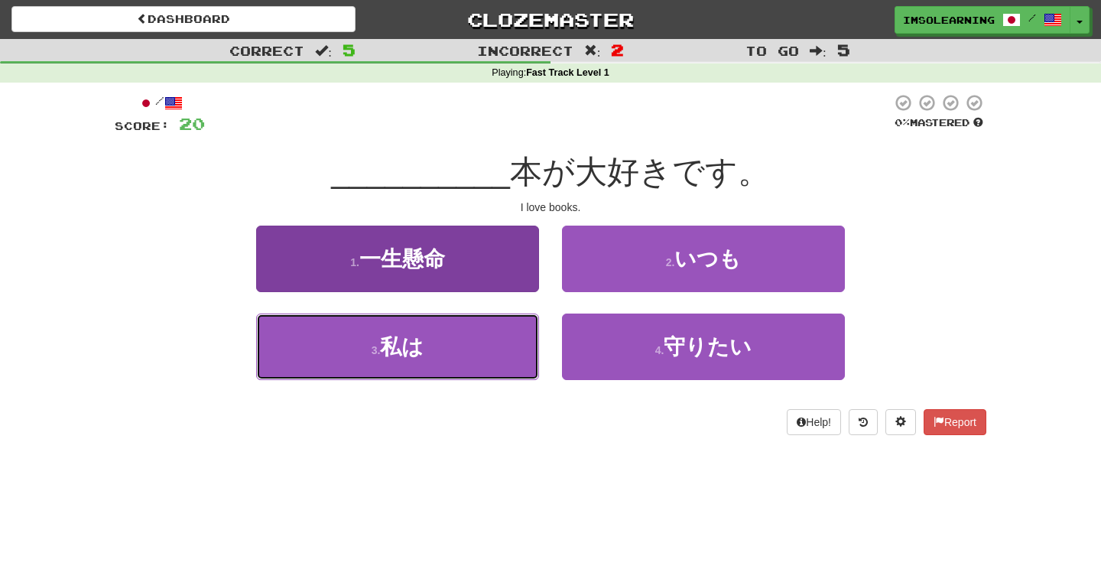
click at [457, 347] on button "3 . 私は" at bounding box center [397, 347] width 283 height 67
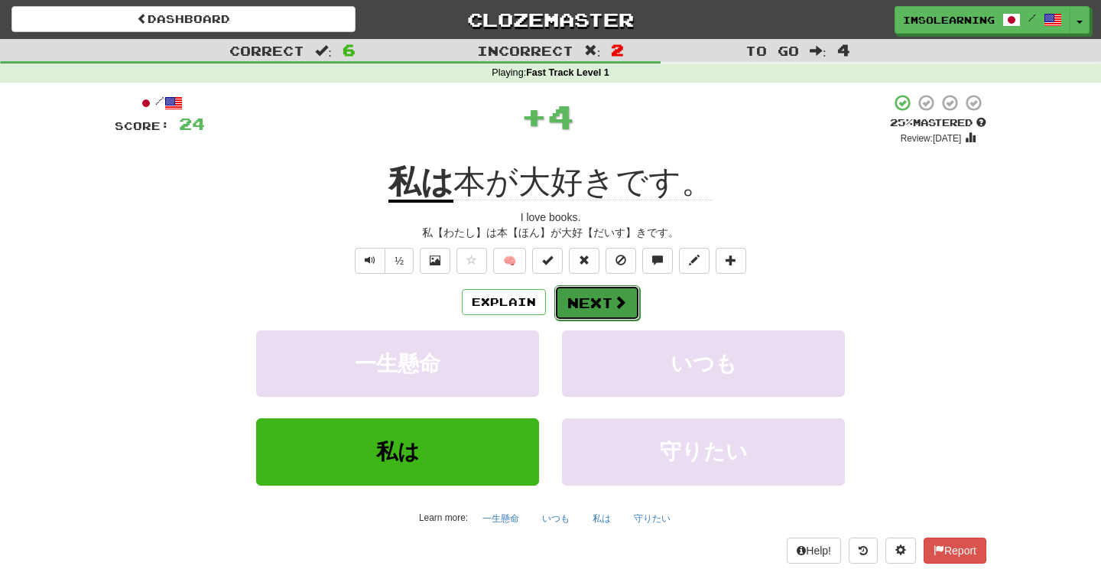
click at [611, 301] on button "Next" at bounding box center [598, 302] width 86 height 35
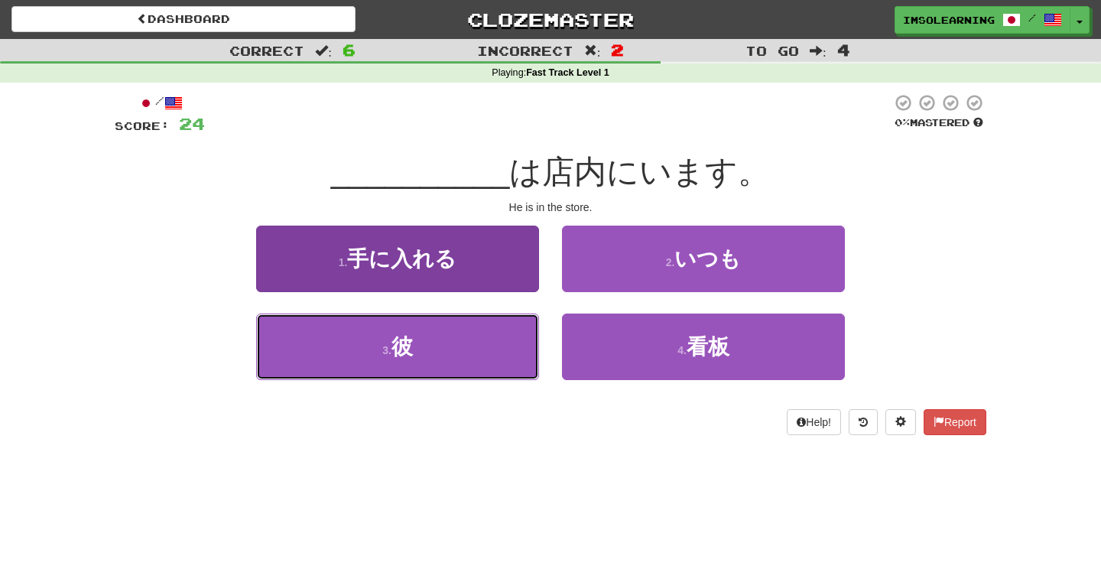
click at [506, 348] on button "3 . 彼" at bounding box center [397, 347] width 283 height 67
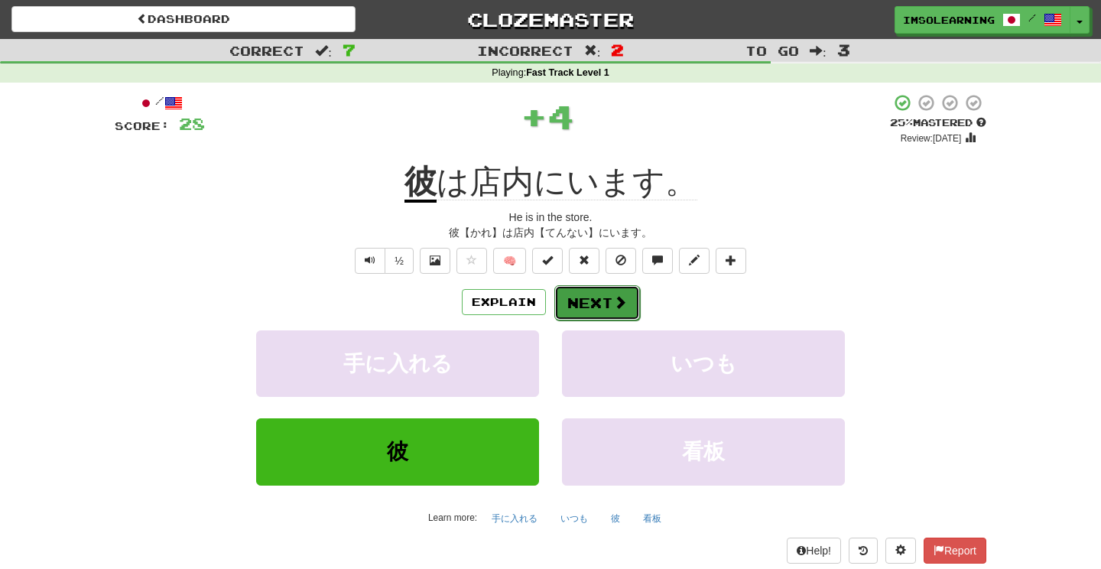
click at [587, 292] on button "Next" at bounding box center [598, 302] width 86 height 35
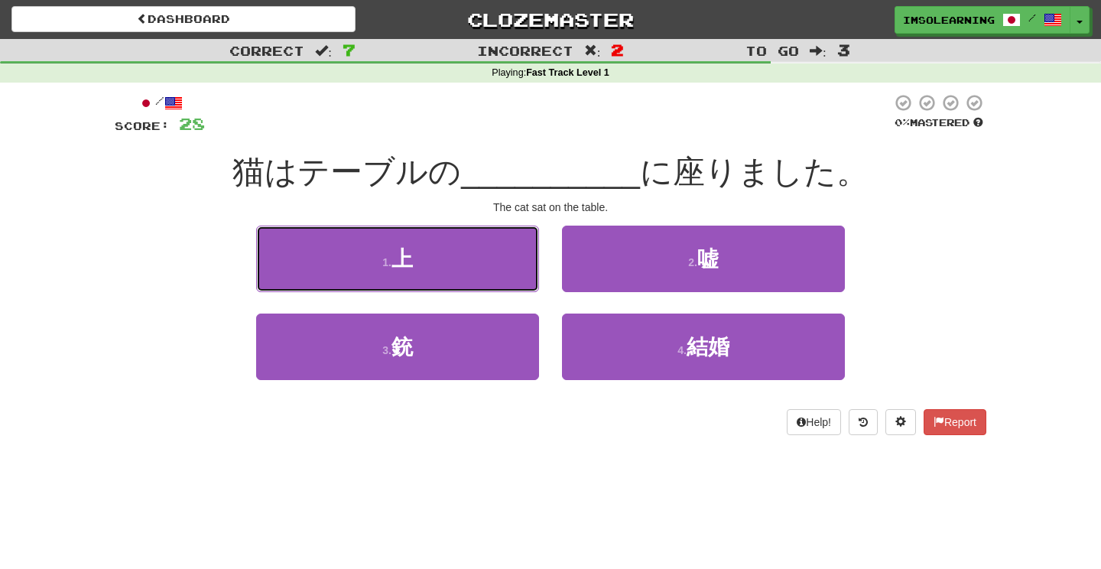
click at [462, 273] on button "1 . 上" at bounding box center [397, 259] width 283 height 67
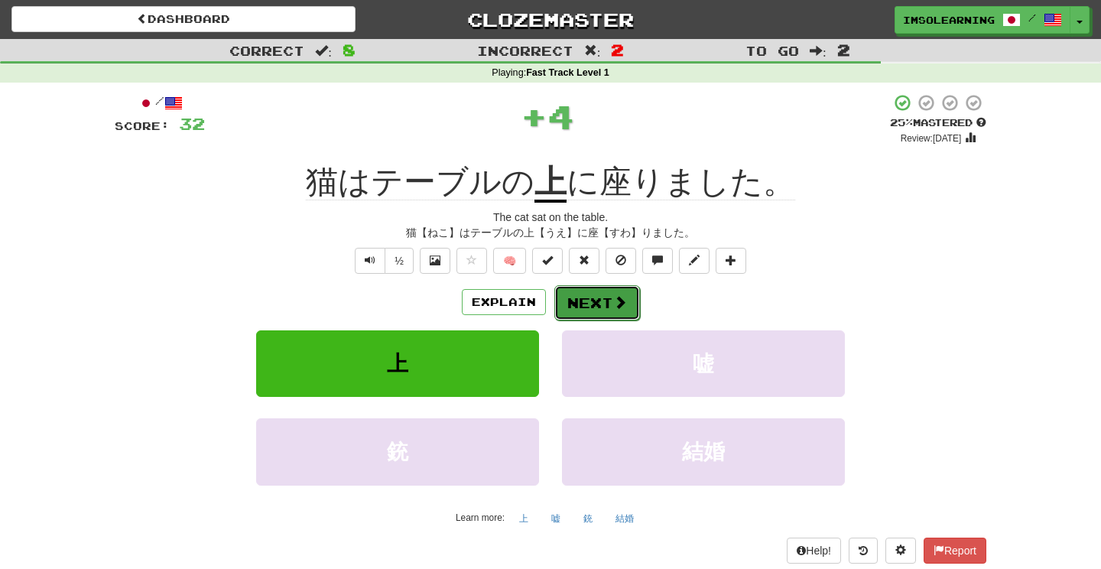
click at [599, 285] on button "Next" at bounding box center [598, 302] width 86 height 35
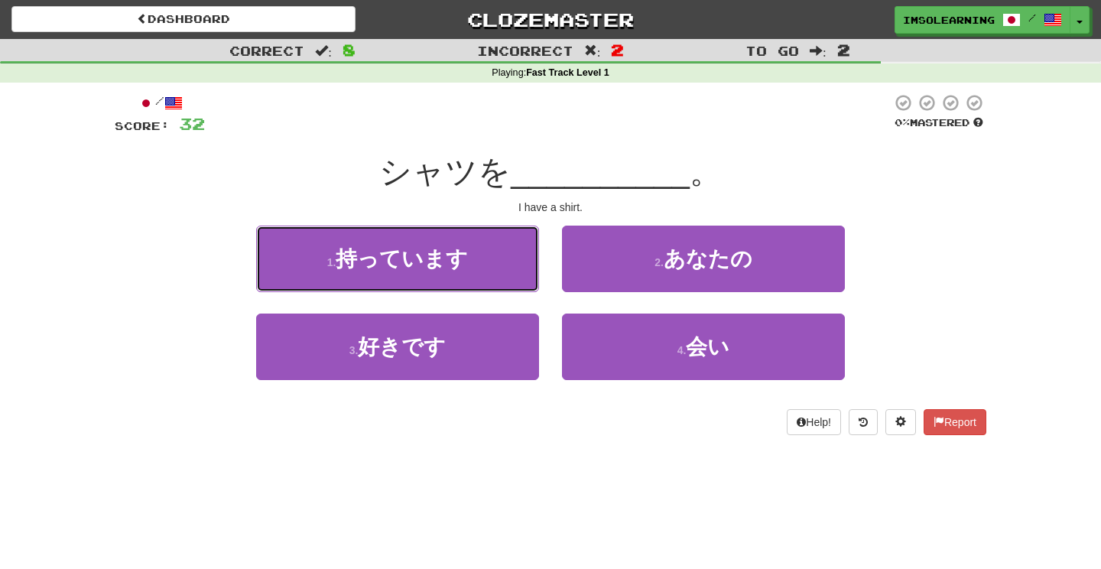
click at [496, 272] on button "1 . 持っています" at bounding box center [397, 259] width 283 height 67
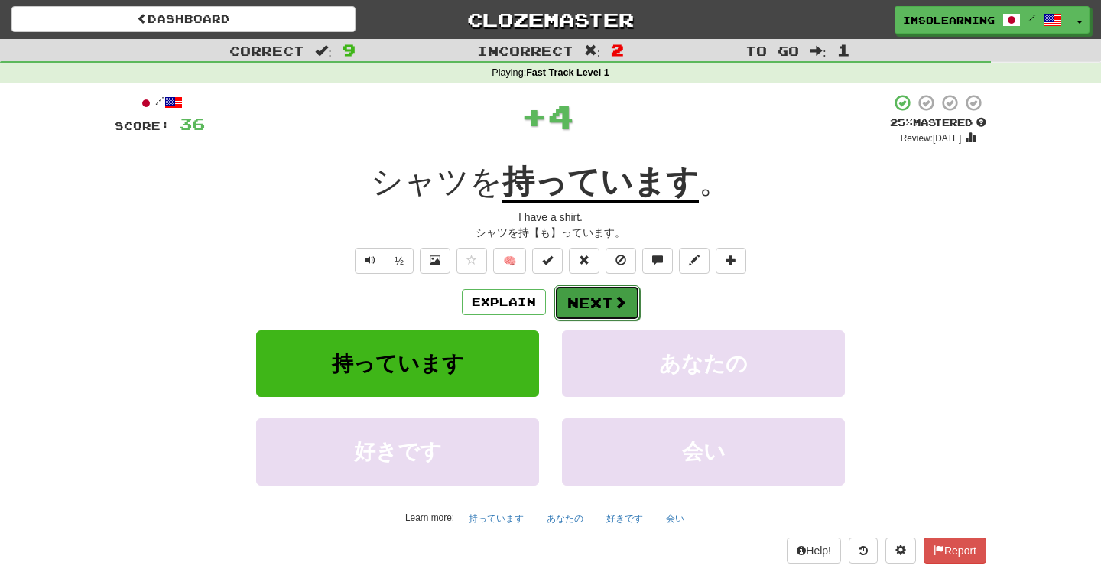
click at [591, 291] on button "Next" at bounding box center [598, 302] width 86 height 35
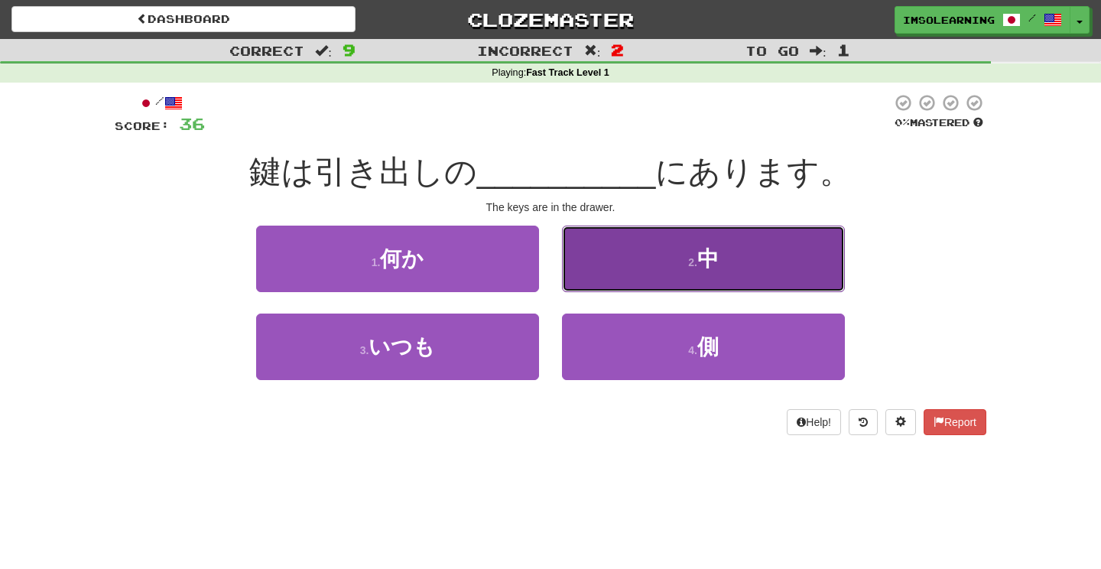
click at [668, 265] on button "2 . 中" at bounding box center [703, 259] width 283 height 67
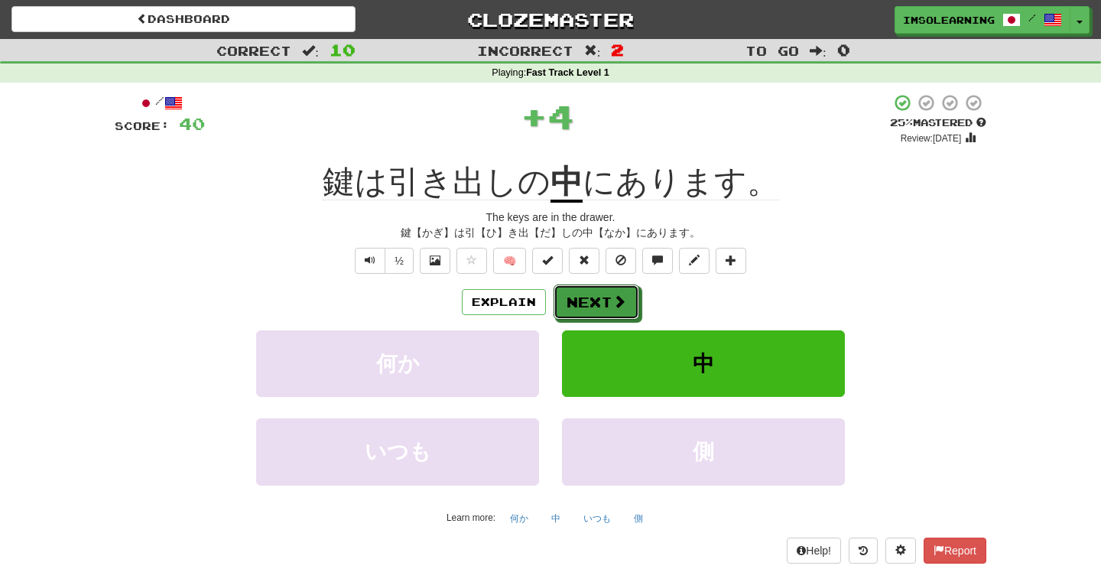
click at [607, 295] on button "Next" at bounding box center [597, 302] width 86 height 35
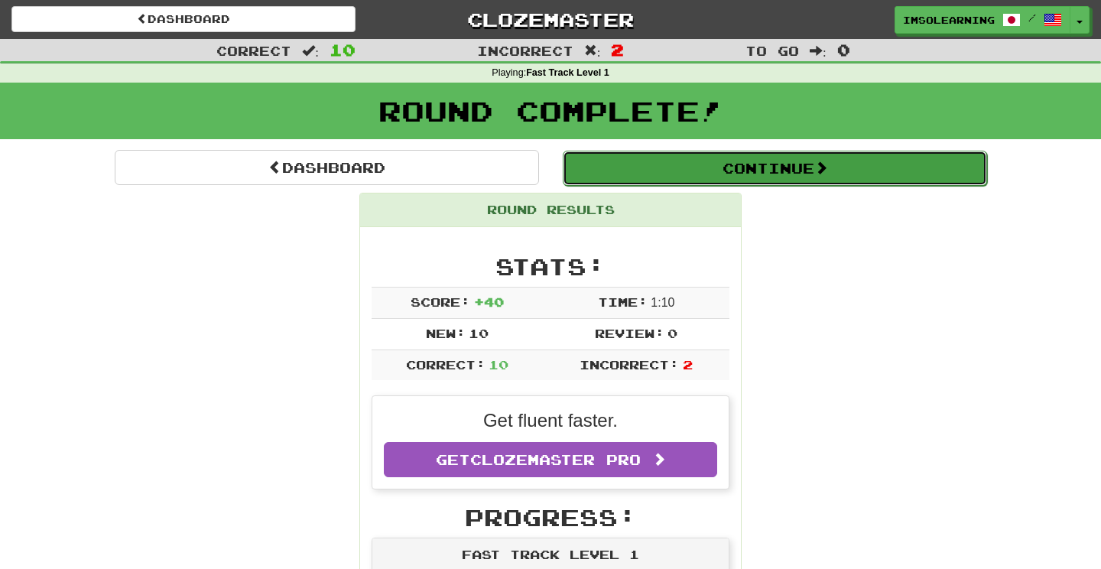
click at [825, 164] on span at bounding box center [822, 168] width 14 height 14
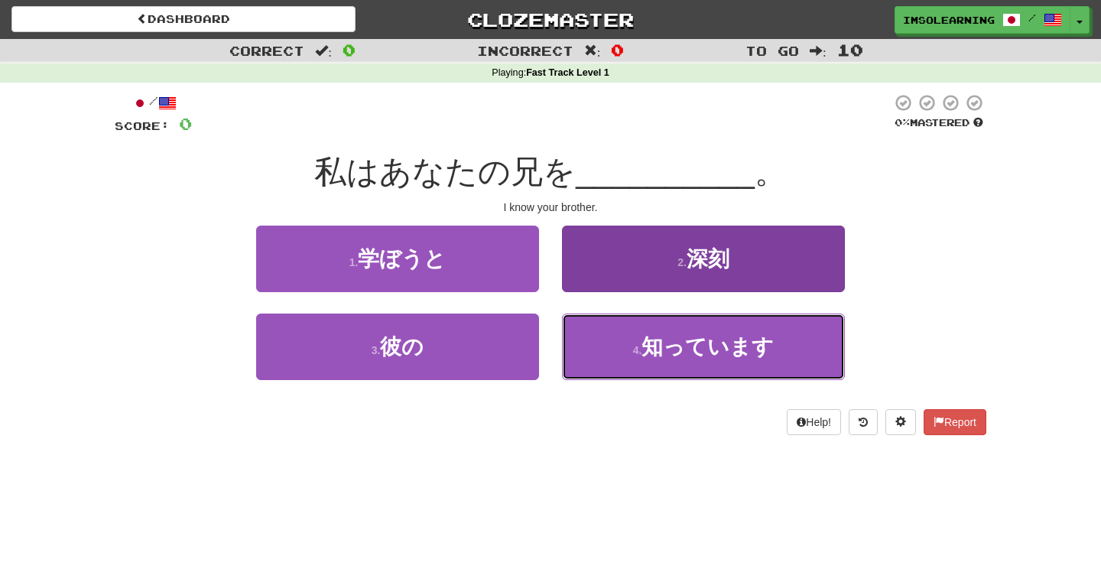
click at [748, 353] on span "知っています" at bounding box center [708, 347] width 132 height 24
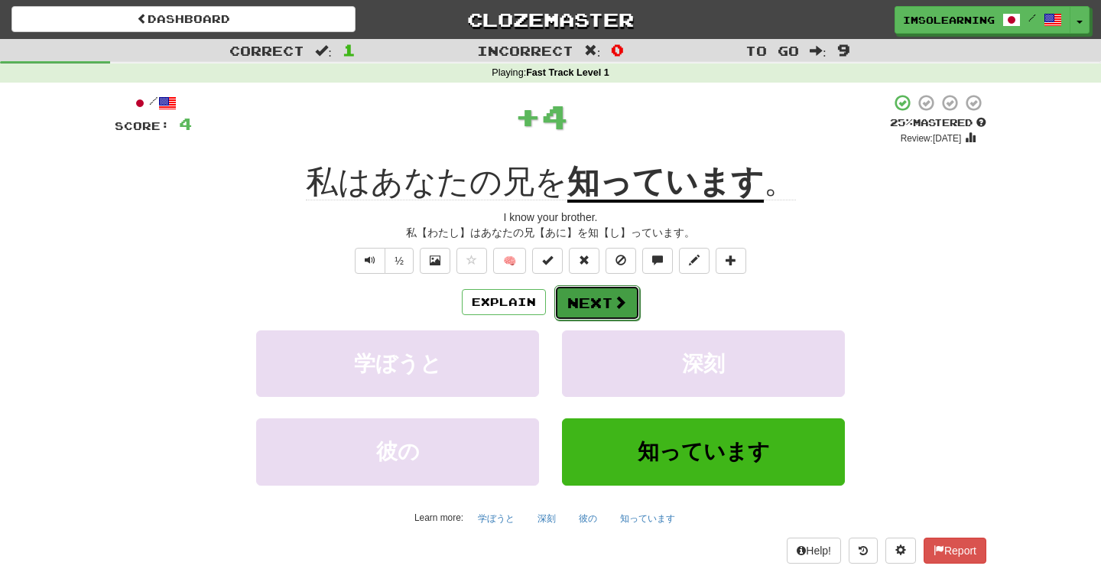
click at [603, 298] on button "Next" at bounding box center [598, 302] width 86 height 35
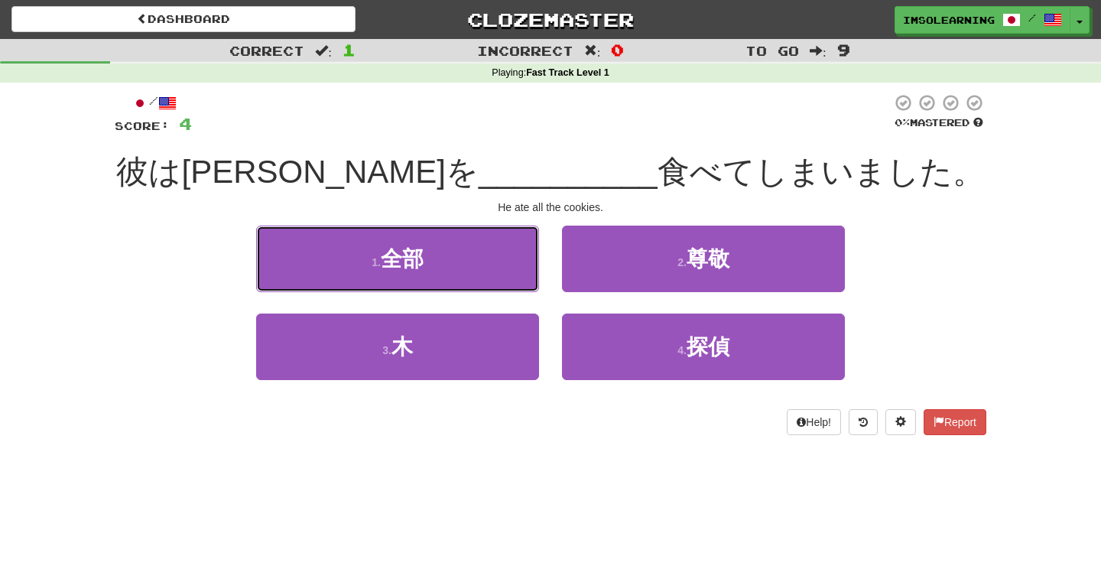
click at [492, 269] on button "1 . 全部" at bounding box center [397, 259] width 283 height 67
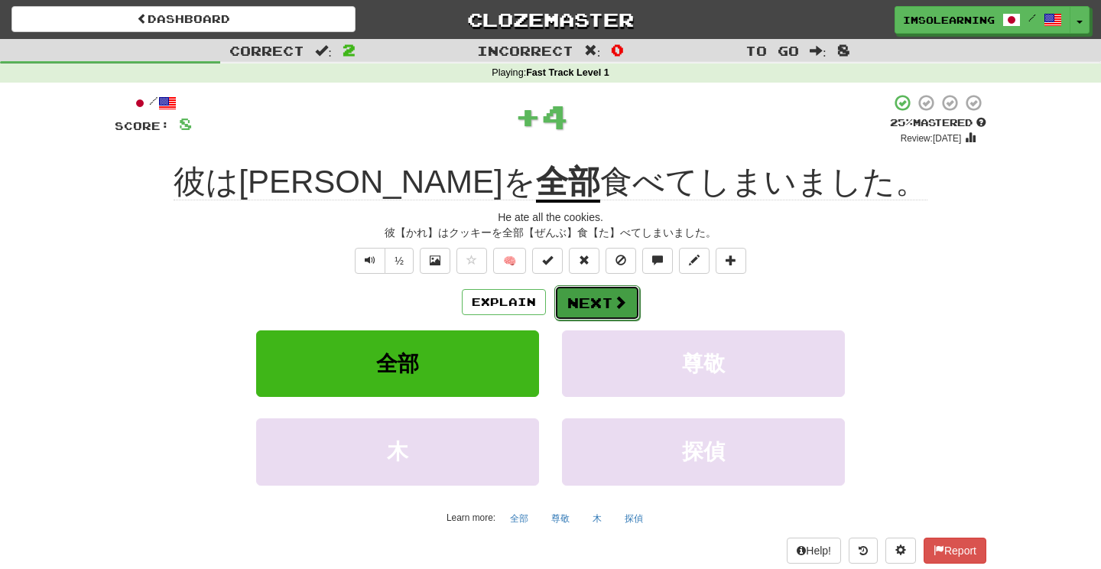
click at [603, 302] on button "Next" at bounding box center [598, 302] width 86 height 35
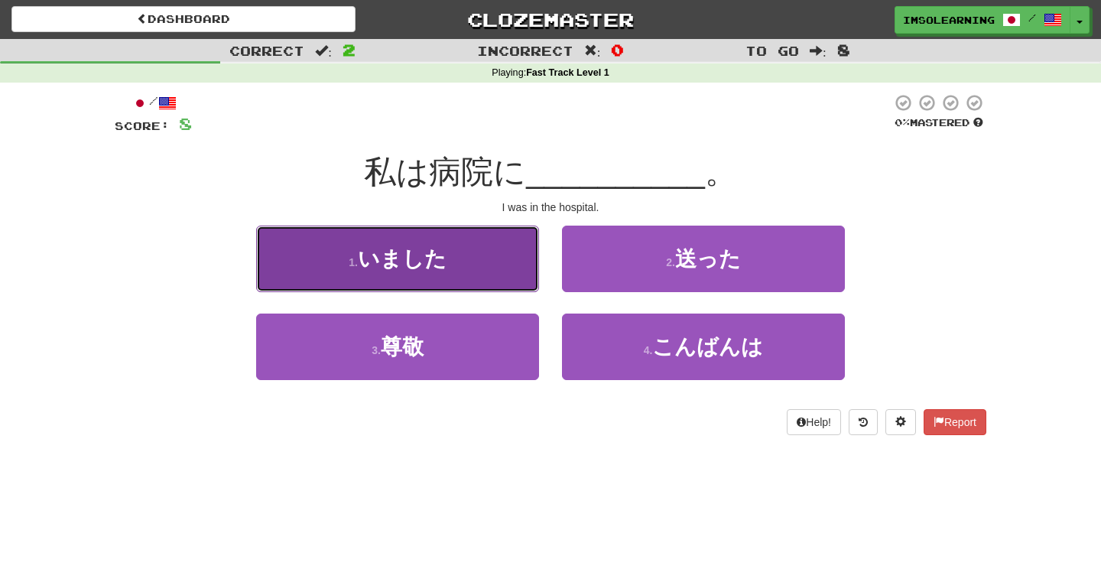
click at [492, 268] on button "1 . いました" at bounding box center [397, 259] width 283 height 67
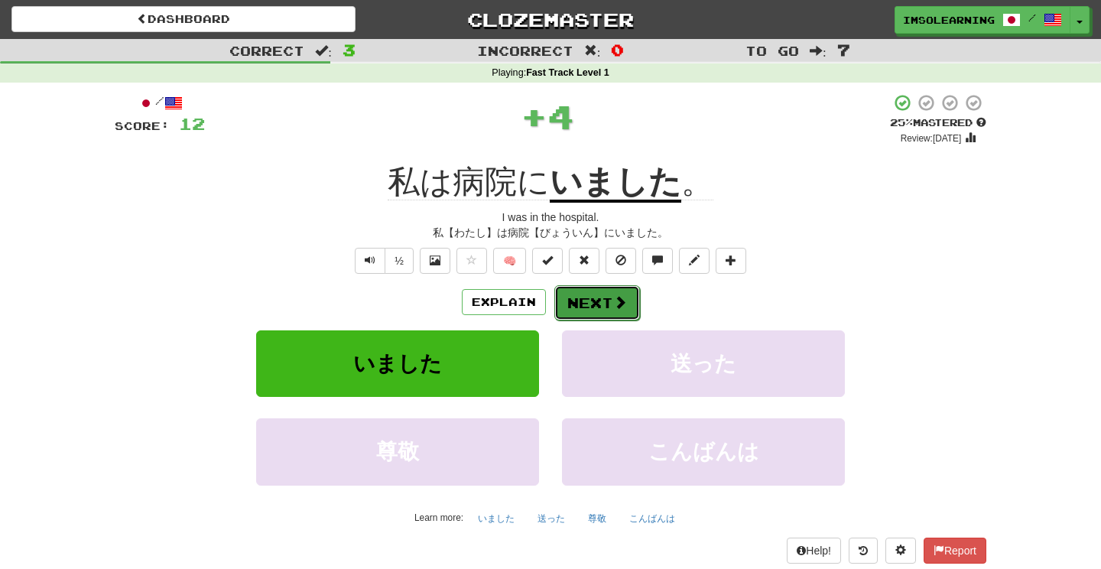
click at [627, 298] on button "Next" at bounding box center [598, 302] width 86 height 35
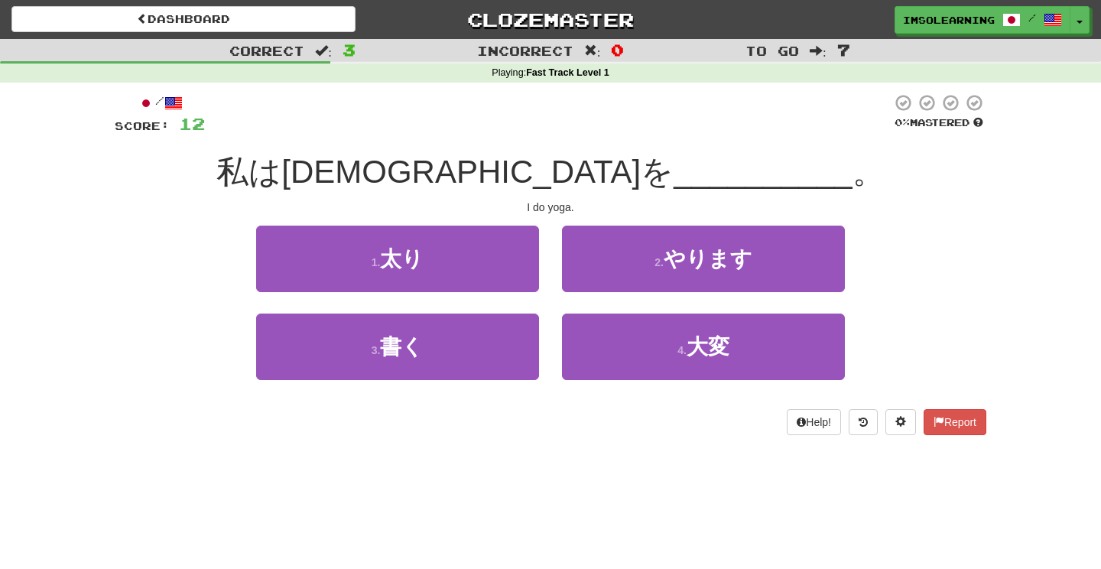
click at [730, 171] on div "私はヨガを __________ 。" at bounding box center [551, 172] width 872 height 42
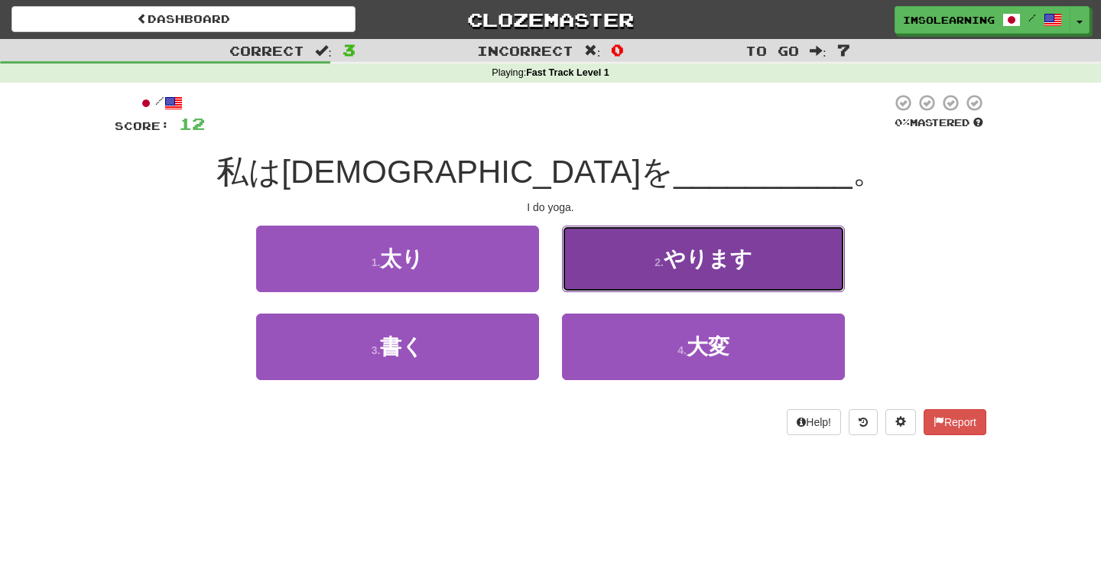
click at [752, 262] on button "2 . やります" at bounding box center [703, 259] width 283 height 67
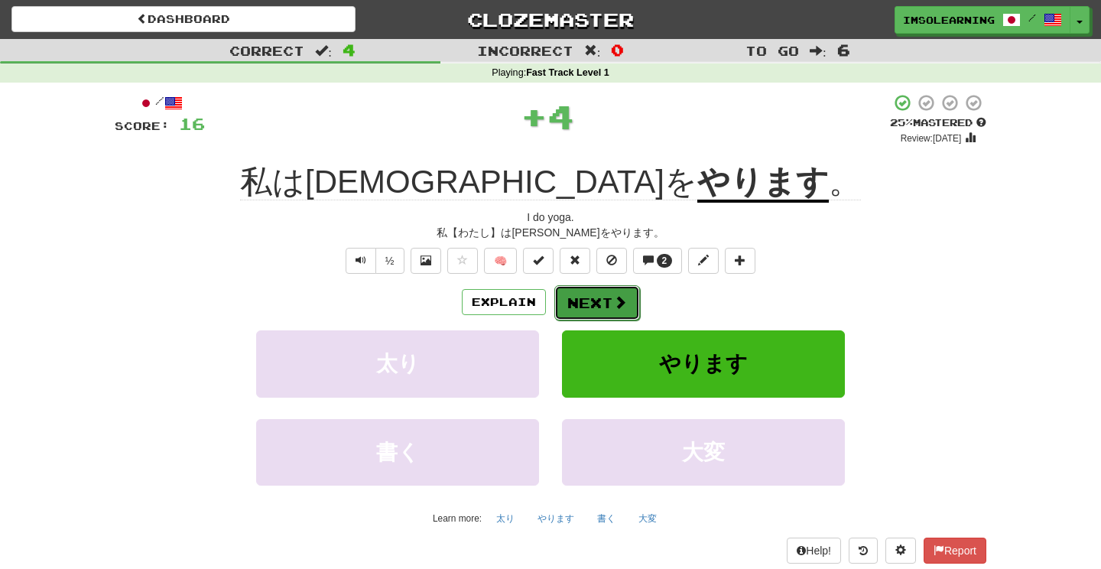
click at [622, 311] on button "Next" at bounding box center [598, 302] width 86 height 35
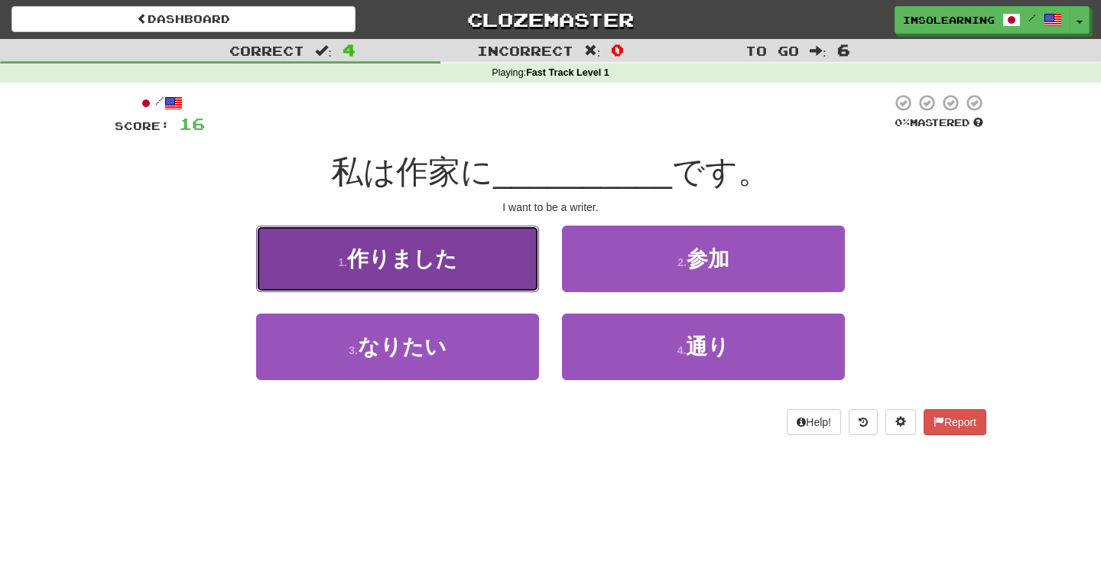
click at [506, 251] on button "1 . 作りました" at bounding box center [397, 259] width 283 height 67
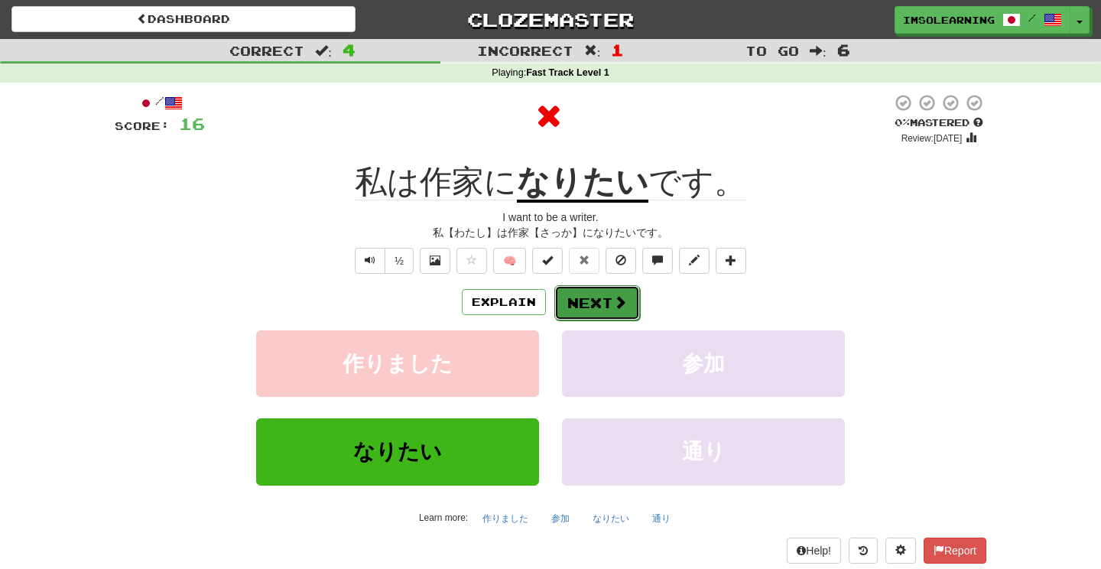
click at [608, 301] on button "Next" at bounding box center [598, 302] width 86 height 35
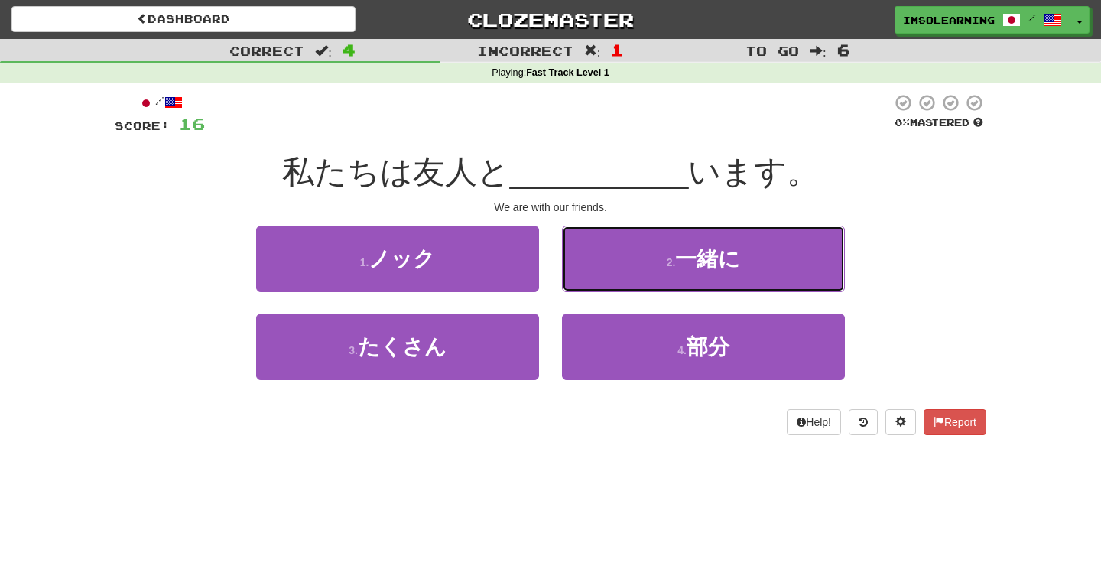
click at [785, 258] on button "2 . 一緒に" at bounding box center [703, 259] width 283 height 67
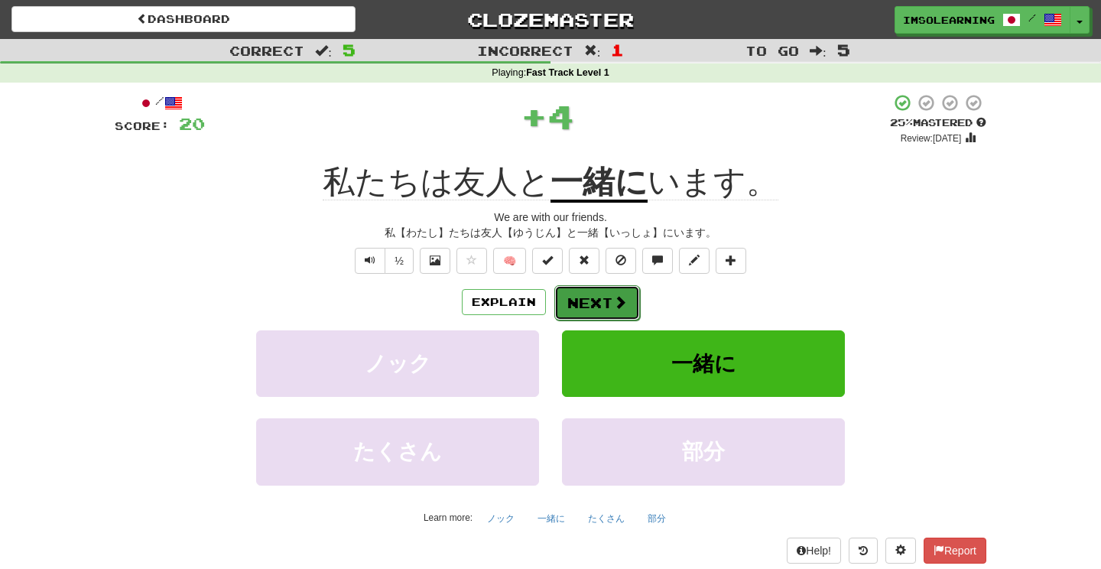
click at [627, 304] on button "Next" at bounding box center [598, 302] width 86 height 35
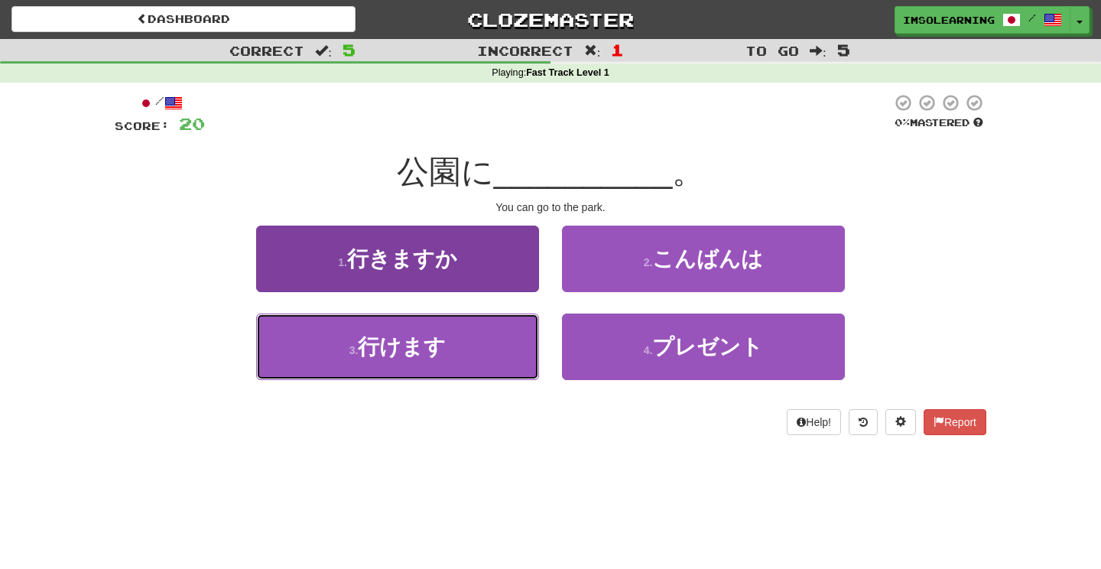
click at [467, 353] on button "3 . 行けます" at bounding box center [397, 347] width 283 height 67
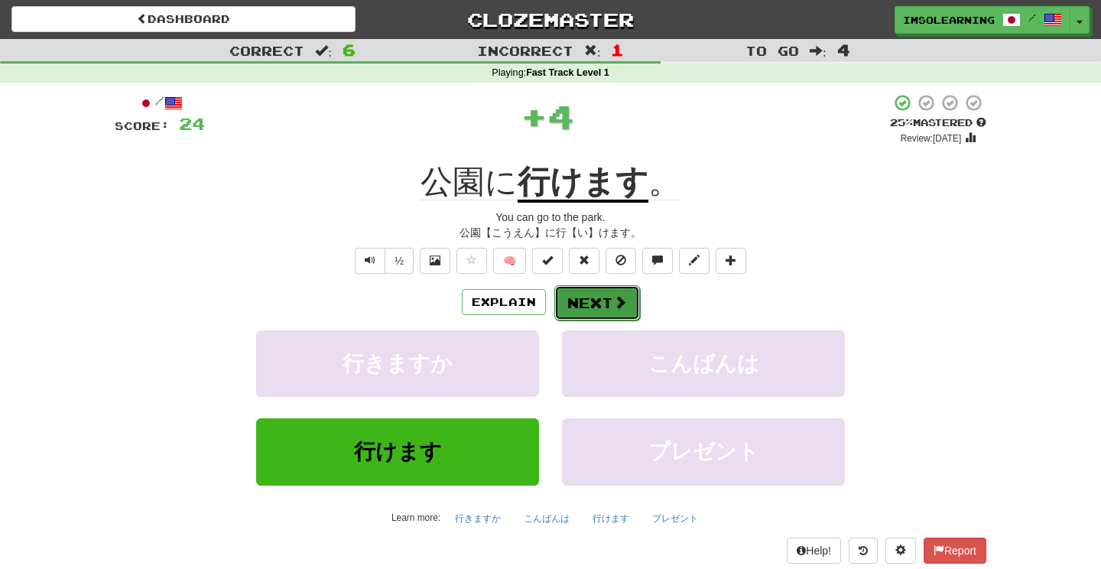
click at [606, 300] on button "Next" at bounding box center [598, 302] width 86 height 35
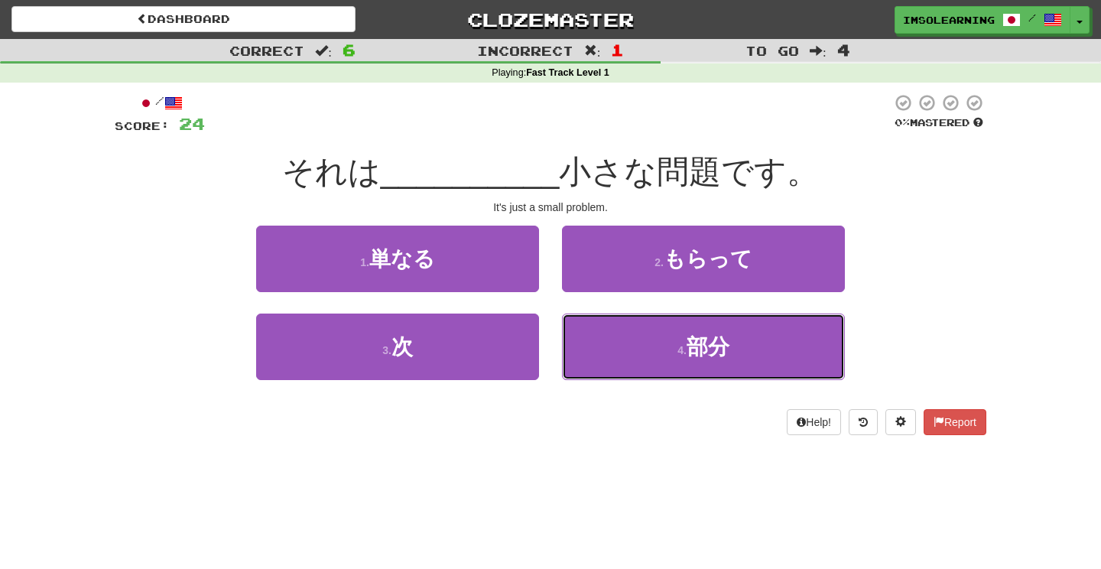
click at [690, 340] on span "部分" at bounding box center [708, 347] width 43 height 24
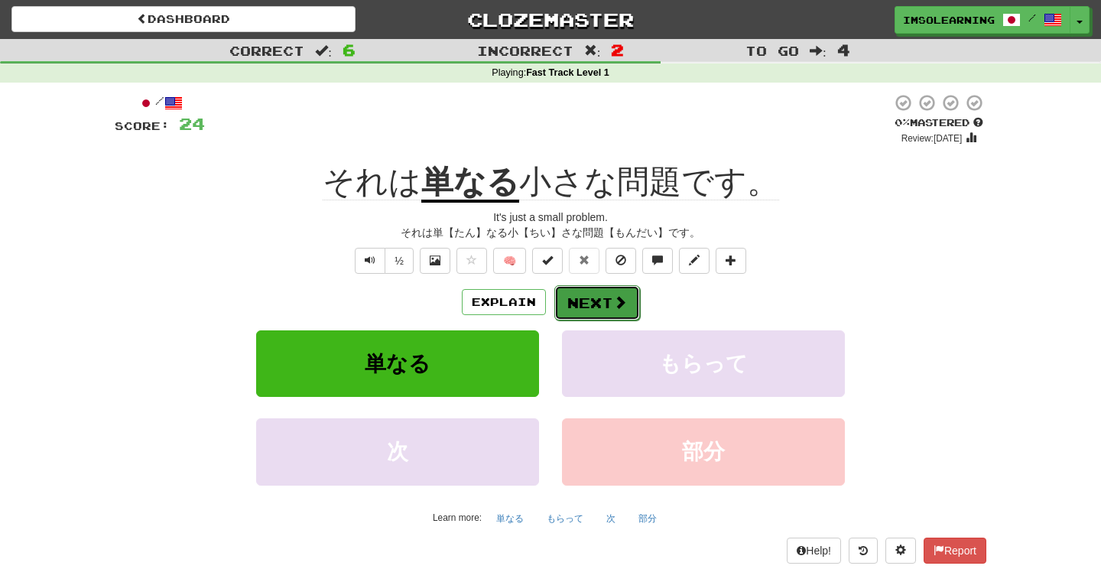
click at [616, 301] on span at bounding box center [620, 302] width 14 height 14
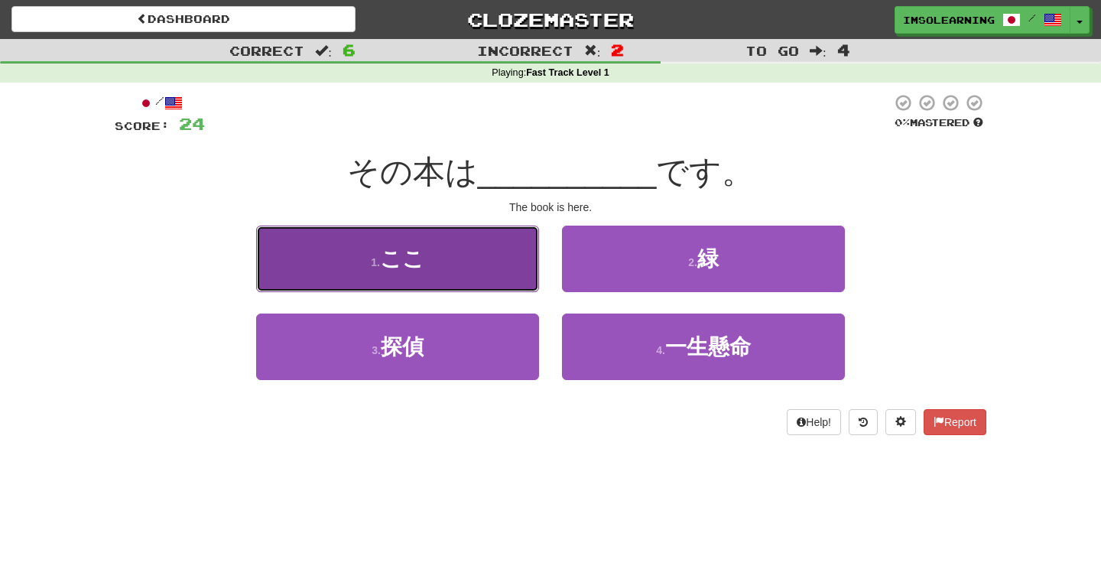
click at [511, 256] on button "1 . ここ" at bounding box center [397, 259] width 283 height 67
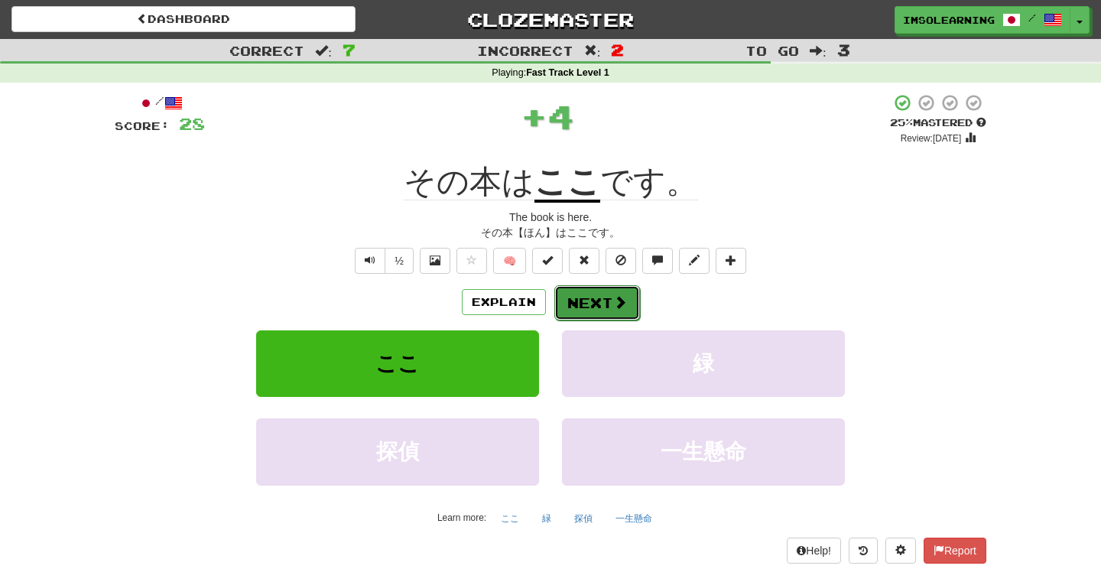
click at [596, 300] on button "Next" at bounding box center [598, 302] width 86 height 35
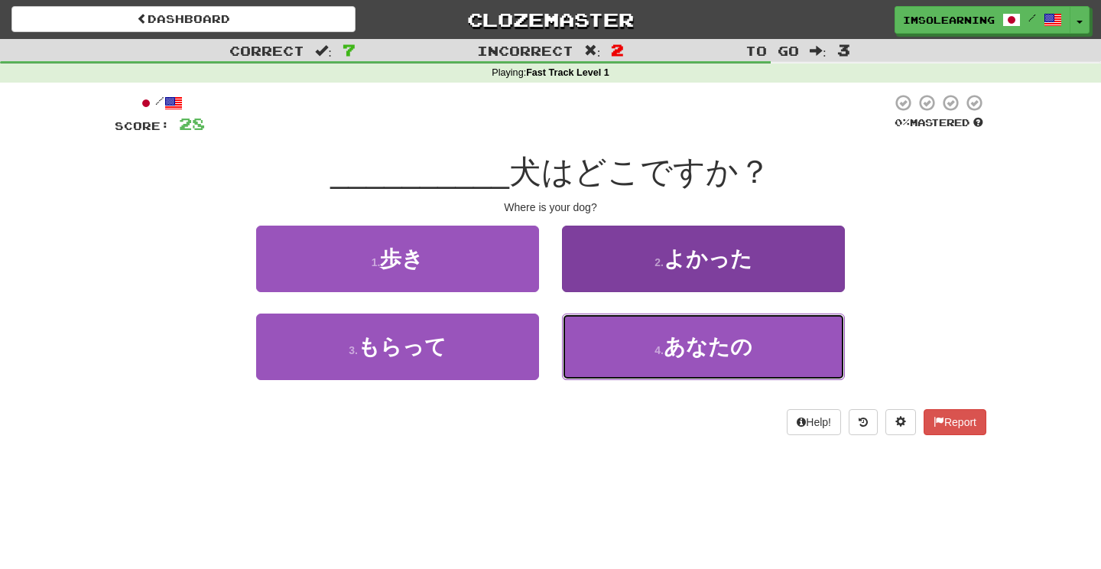
click at [768, 339] on button "4 . あなたの" at bounding box center [703, 347] width 283 height 67
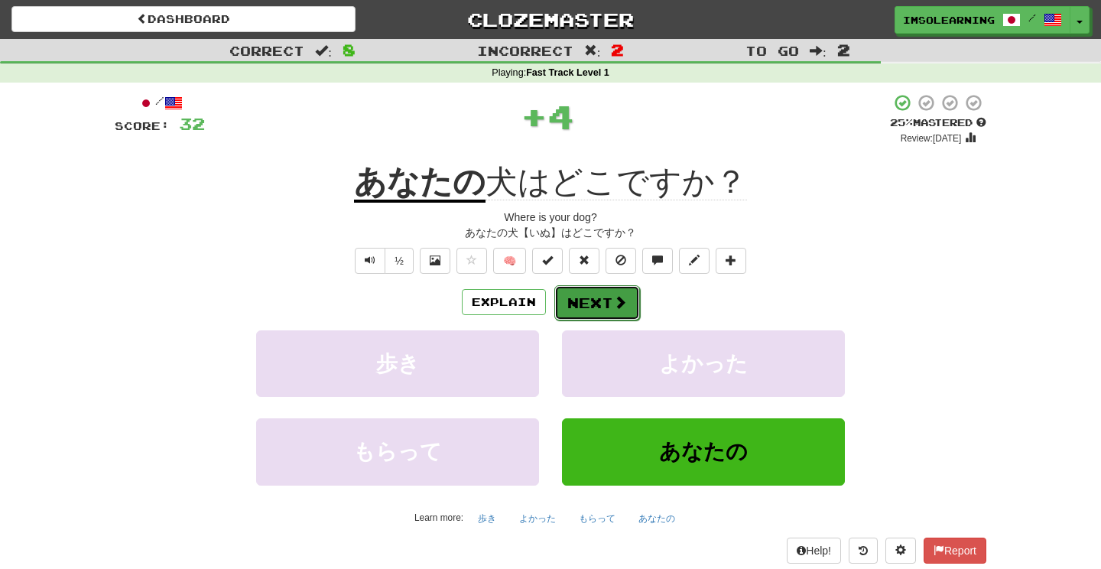
click at [605, 301] on button "Next" at bounding box center [598, 302] width 86 height 35
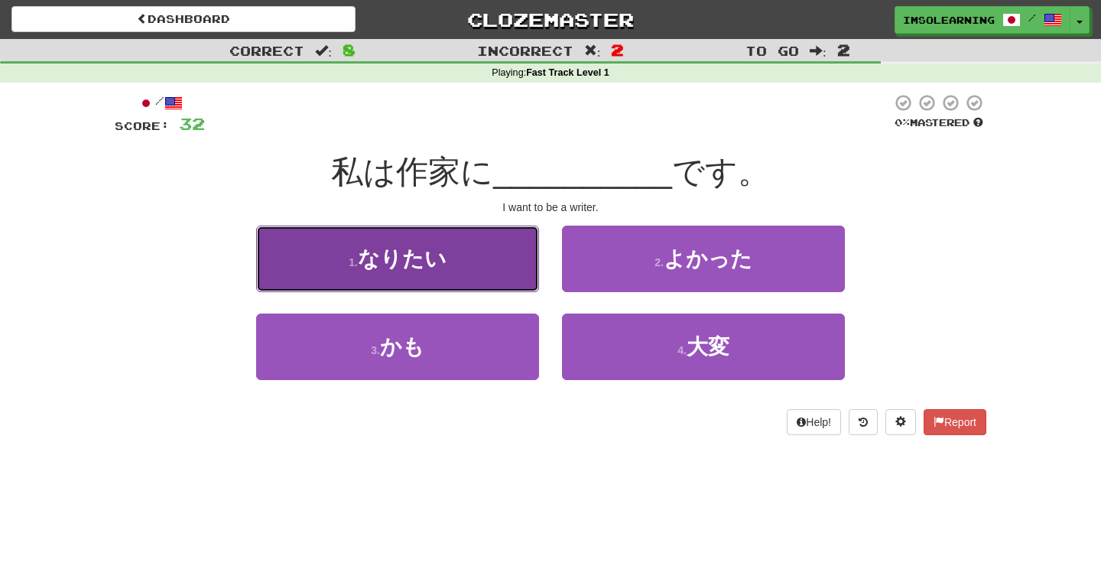
click at [465, 268] on button "1 . なりたい" at bounding box center [397, 259] width 283 height 67
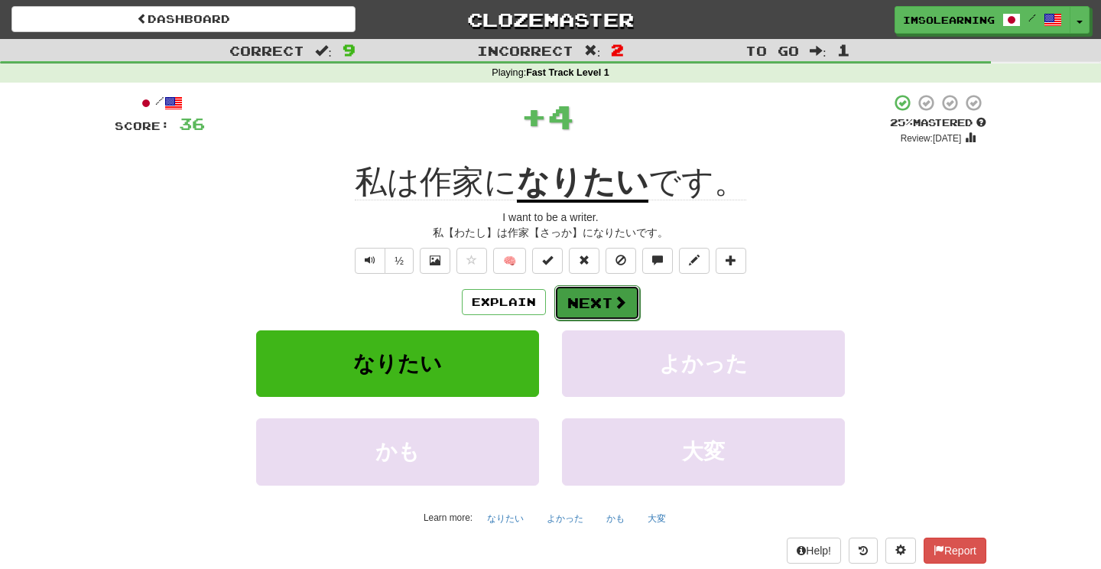
click at [595, 306] on button "Next" at bounding box center [598, 302] width 86 height 35
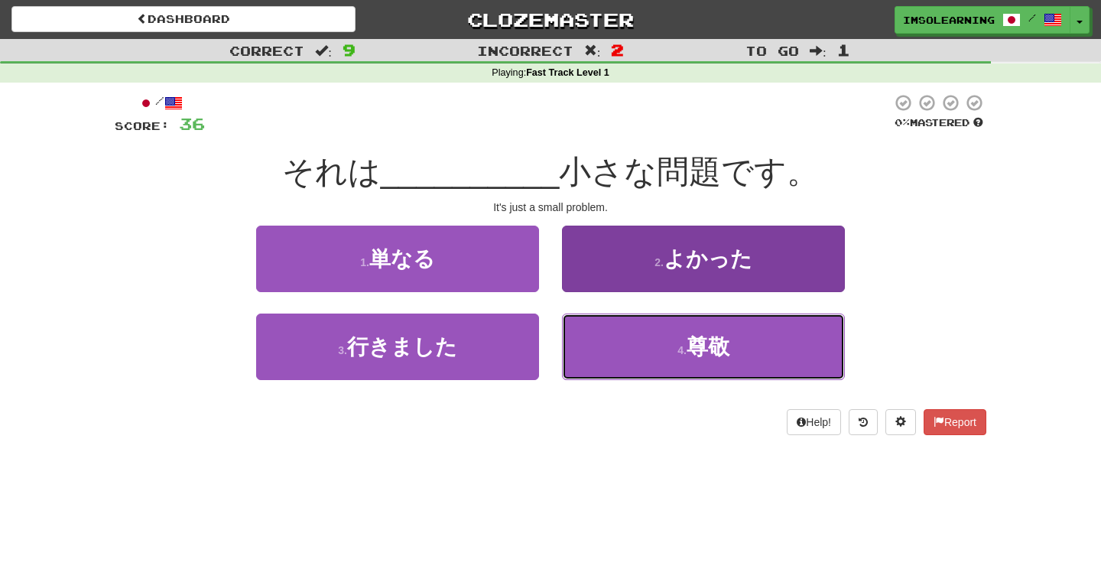
click at [617, 360] on button "4 . 尊敬" at bounding box center [703, 347] width 283 height 67
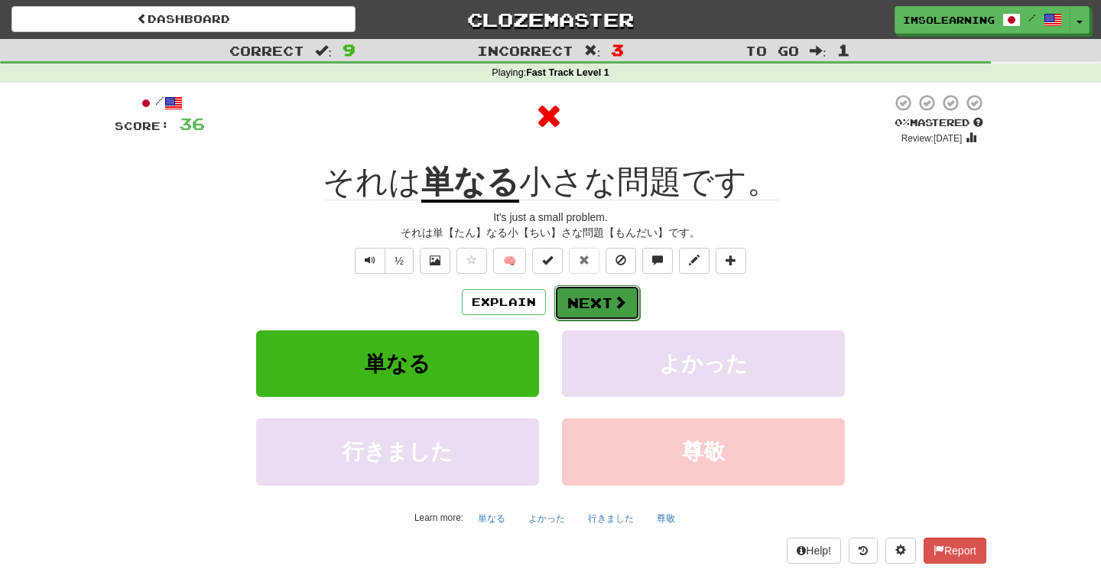
click at [608, 291] on button "Next" at bounding box center [598, 302] width 86 height 35
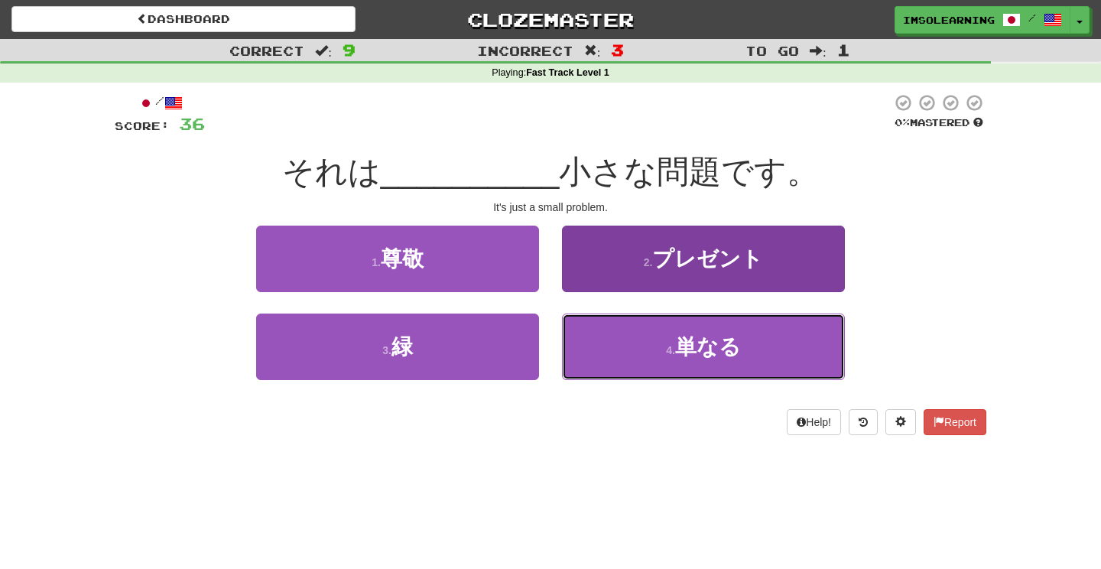
click at [627, 346] on button "4 . 単なる" at bounding box center [703, 347] width 283 height 67
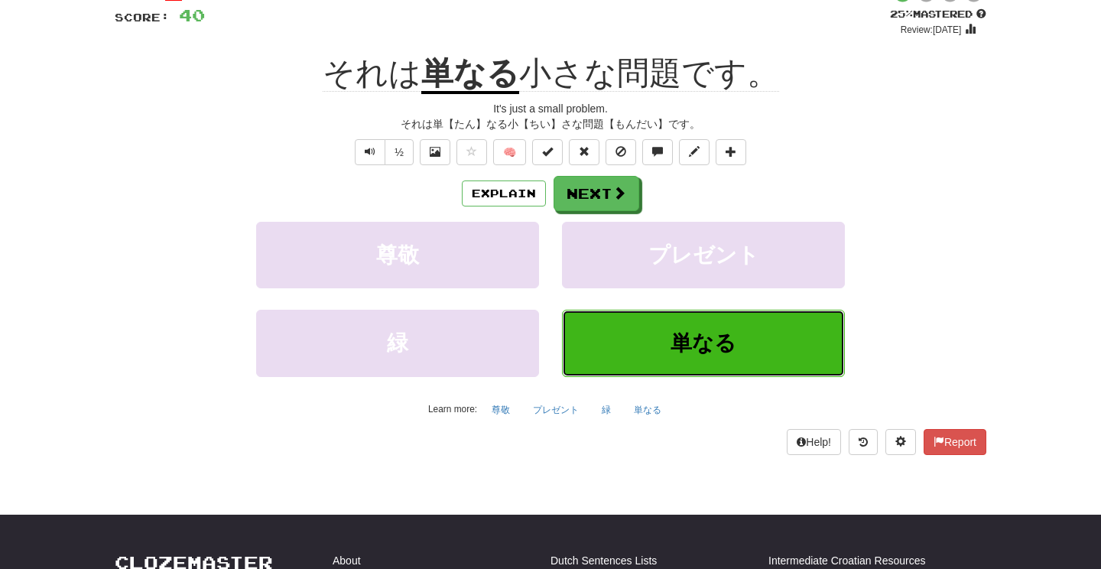
scroll to position [109, 0]
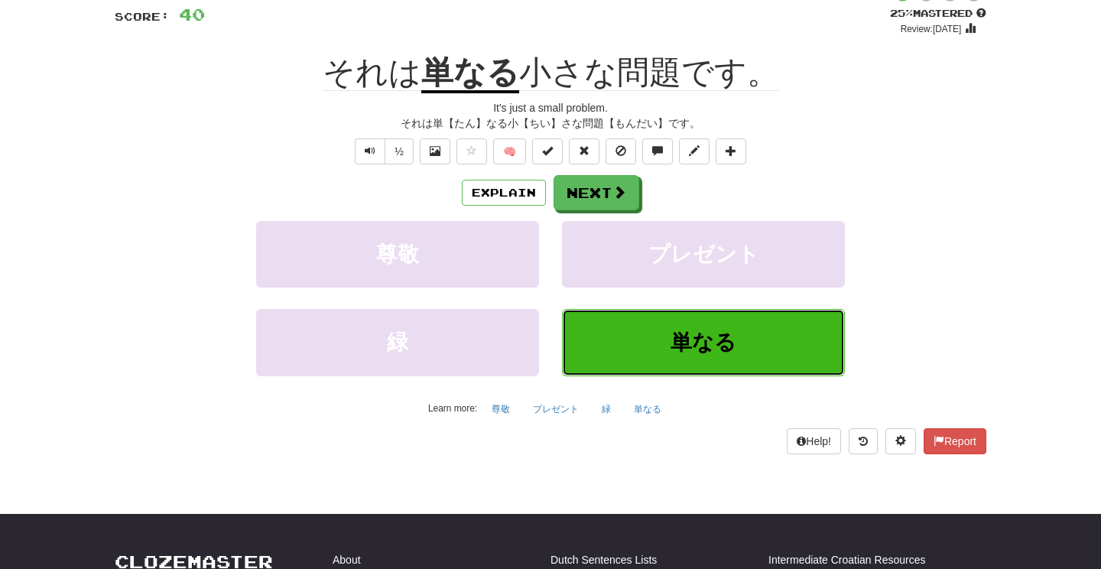
click at [687, 353] on span "単なる" at bounding box center [704, 342] width 66 height 24
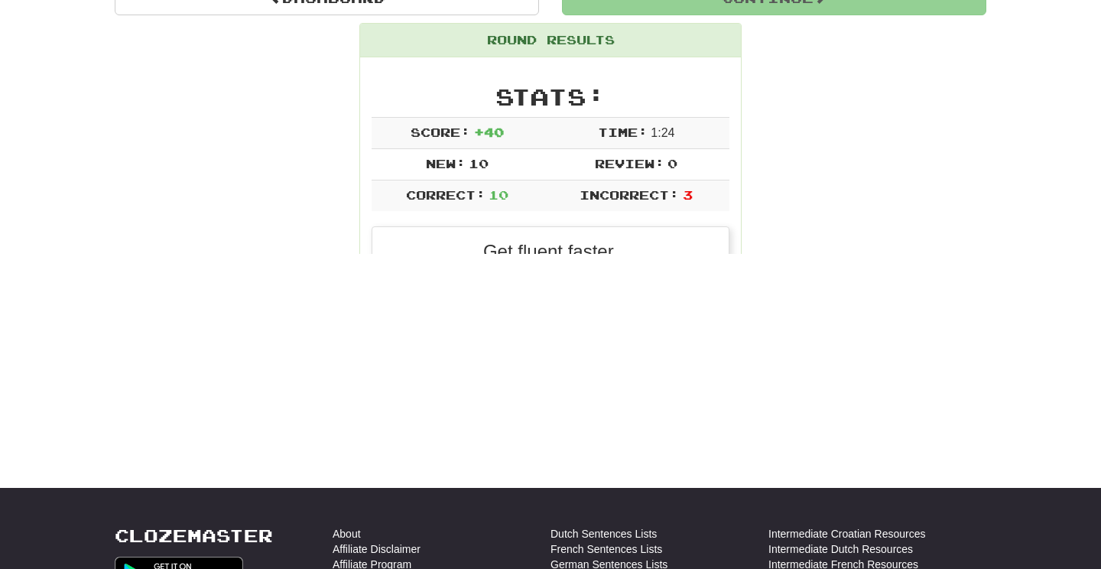
click at [698, 352] on div "Dashboard Clozemaster ImSoLearning / Toggle Dropdown Dashboard Leaderboard Acti…" at bounding box center [550, 165] width 1101 height 569
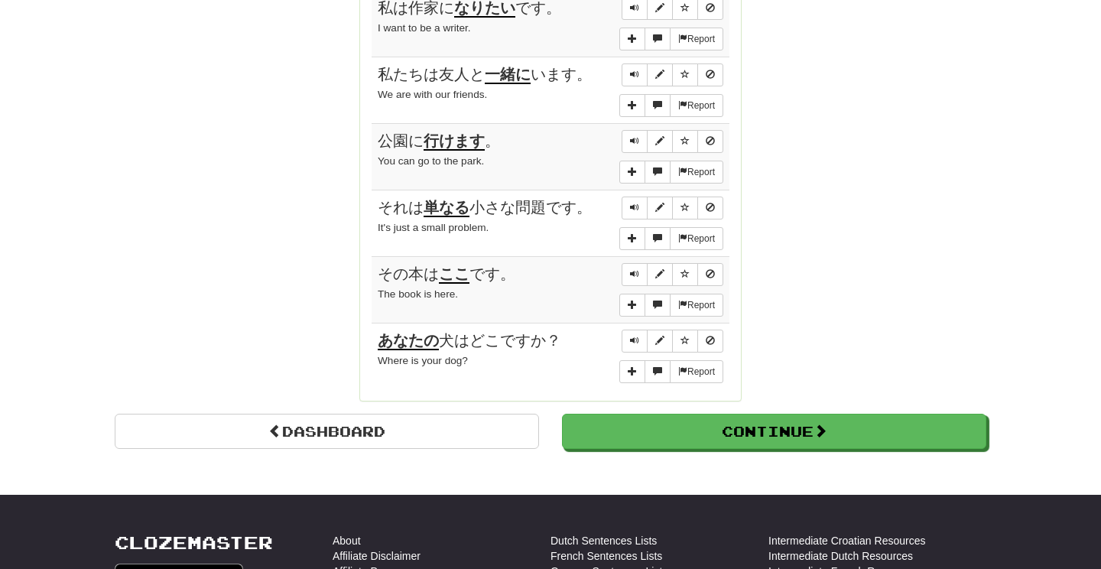
scroll to position [1202, 0]
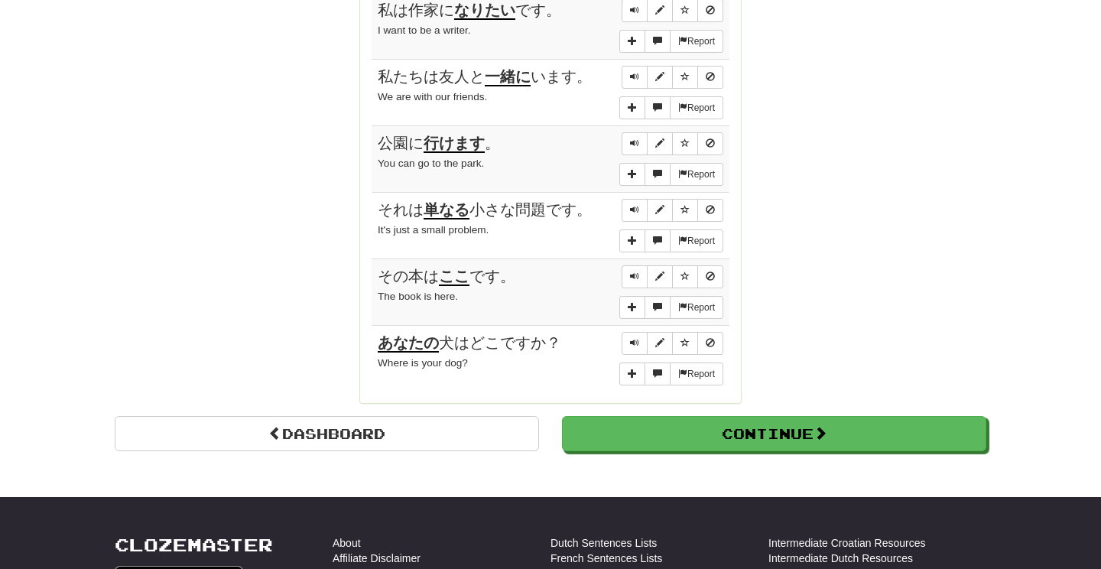
click at [441, 201] on u "単なる" at bounding box center [447, 210] width 46 height 18
click at [449, 201] on u "単なる" at bounding box center [447, 210] width 46 height 18
click at [444, 205] on u "単なる" at bounding box center [447, 210] width 46 height 18
click at [445, 203] on u "単なる" at bounding box center [447, 210] width 46 height 18
click at [445, 204] on u "単なる" at bounding box center [447, 210] width 46 height 18
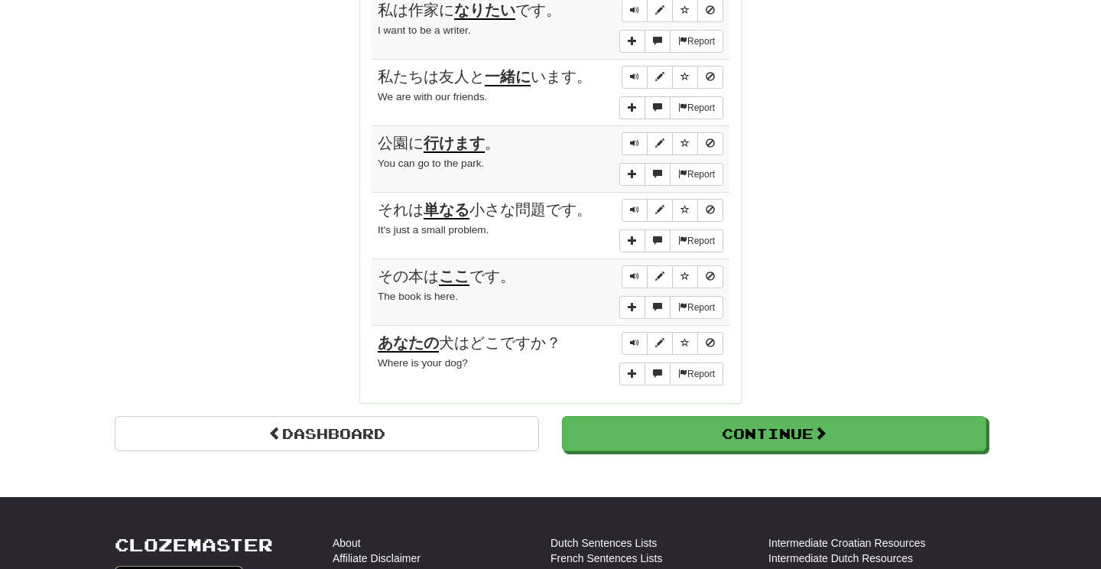
click at [445, 204] on u "単なる" at bounding box center [447, 210] width 46 height 18
click at [664, 205] on span "Sentence controls" at bounding box center [659, 209] width 9 height 9
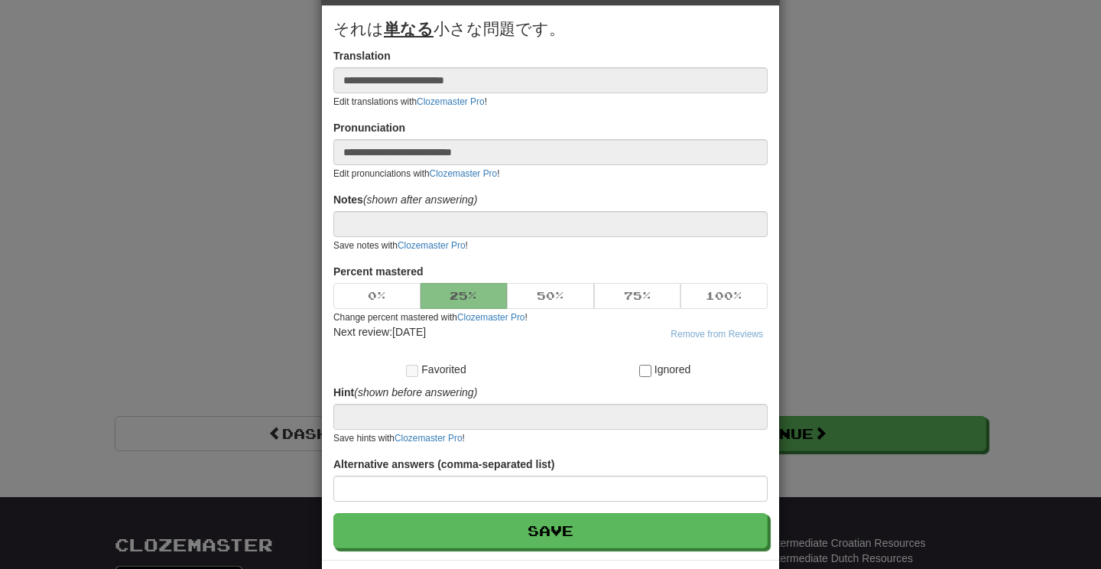
scroll to position [0, 0]
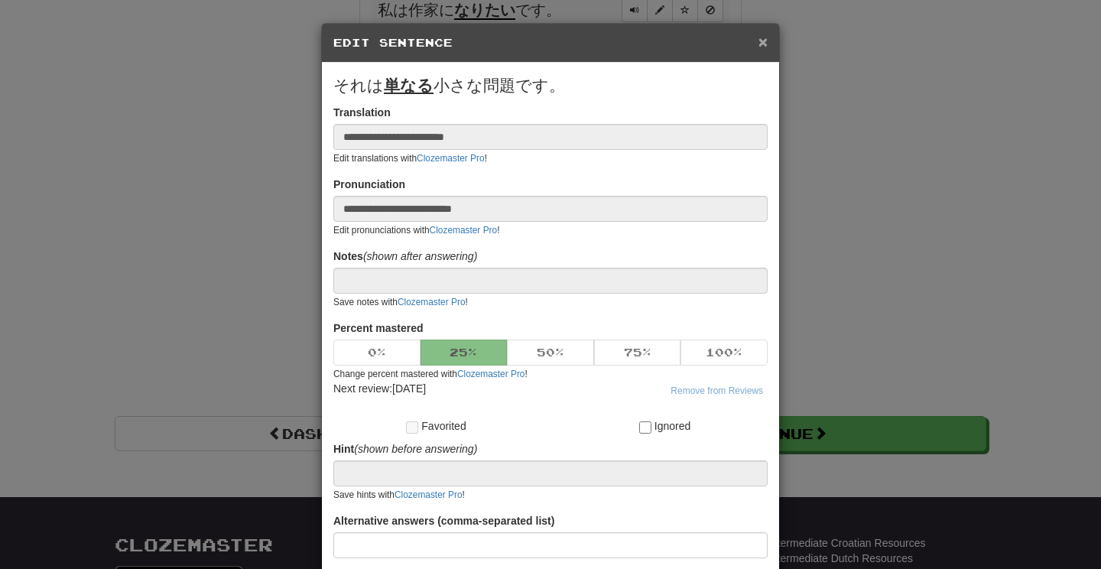
click at [764, 39] on span "×" at bounding box center [763, 42] width 9 height 18
